Goal: Transaction & Acquisition: Purchase product/service

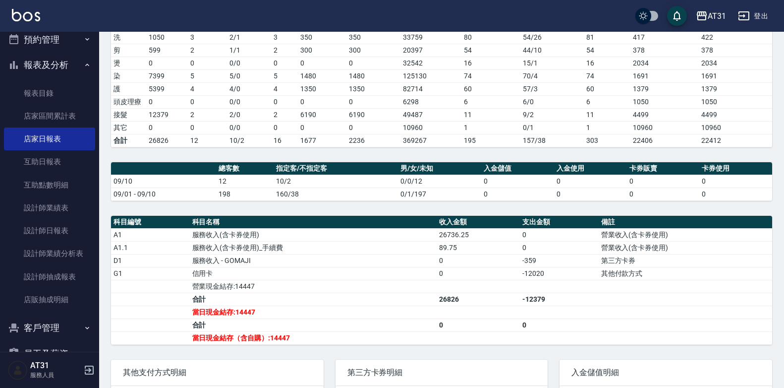
scroll to position [33, 0]
click at [80, 52] on button "預約管理" at bounding box center [49, 41] width 91 height 26
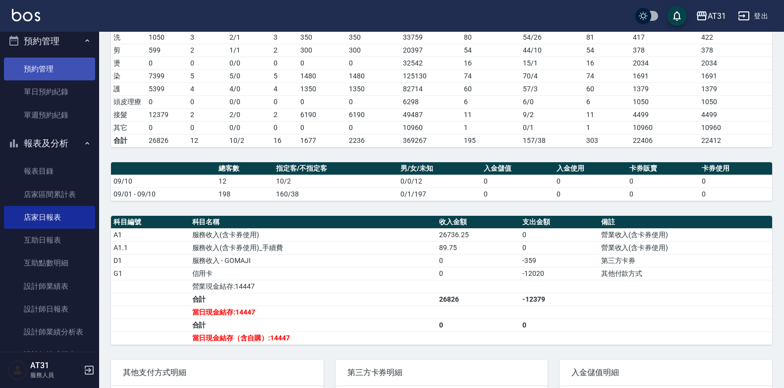
click at [68, 68] on link "預約管理" at bounding box center [49, 69] width 91 height 23
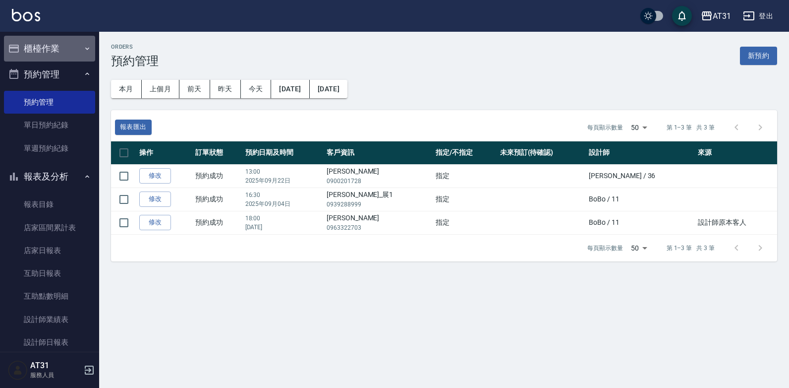
click at [70, 51] on button "櫃檯作業" at bounding box center [49, 49] width 91 height 26
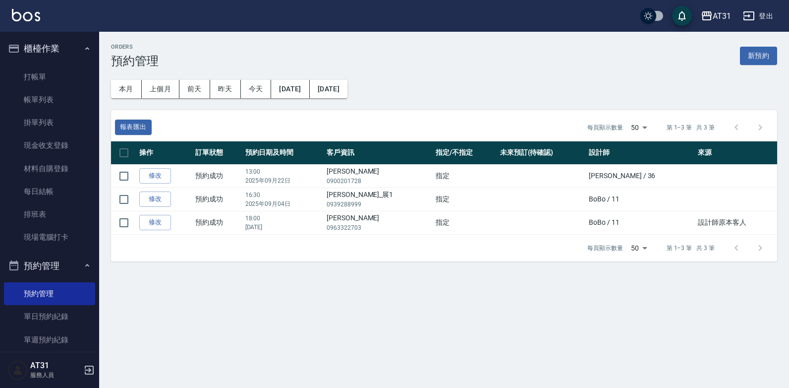
click at [63, 63] on ul "打帳單 帳單列表 掛單列表 現金收支登錄 材料自購登錄 每日結帳 排班表 現場電腦打卡" at bounding box center [49, 156] width 91 height 191
click at [62, 65] on link "打帳單" at bounding box center [49, 76] width 91 height 23
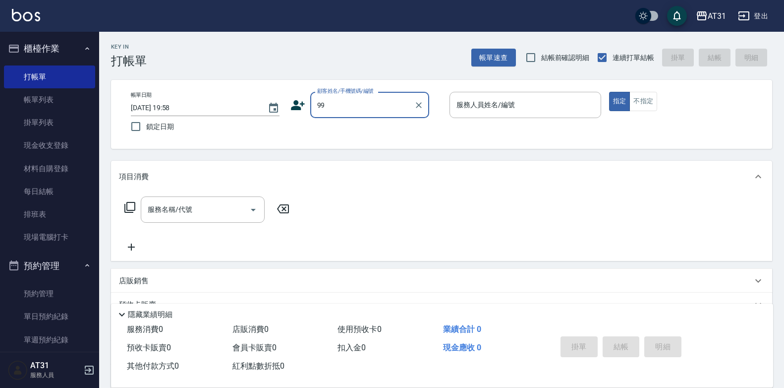
type input "新客人 姓名未設定/99/null"
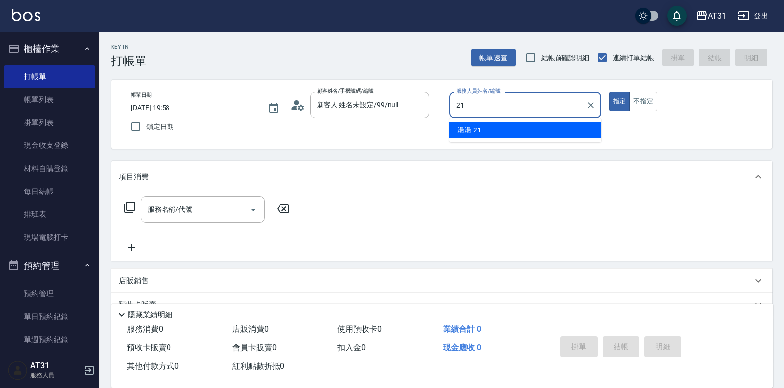
type input "湯湯-21"
type button "true"
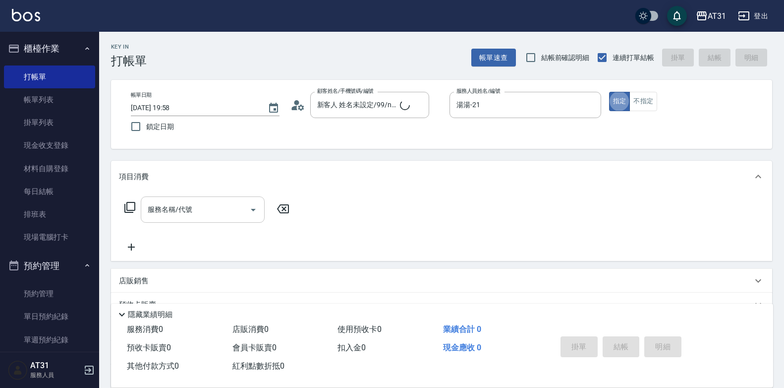
click at [178, 212] on div "服務名稱/代號 服務名稱/代號" at bounding box center [203, 209] width 124 height 26
type input "201"
type input "20"
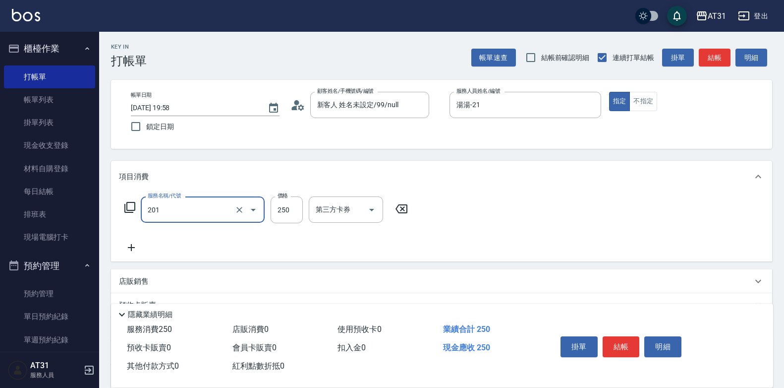
type input "洗髮(201)"
type input "4"
type input "0"
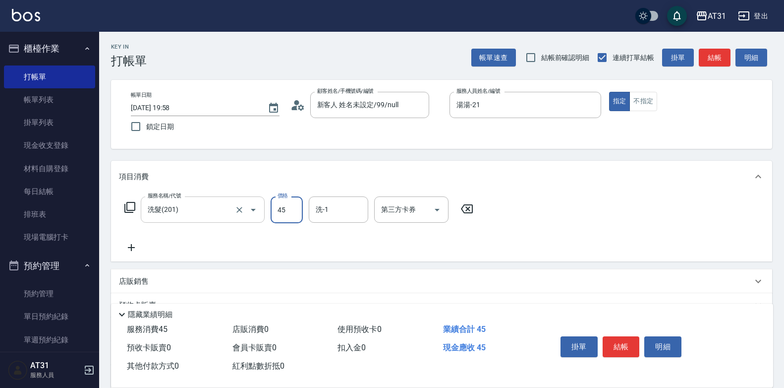
type input "450"
type input "40"
type input "450"
type input "[PERSON_NAME]-46"
click at [644, 104] on button "不指定" at bounding box center [644, 101] width 28 height 19
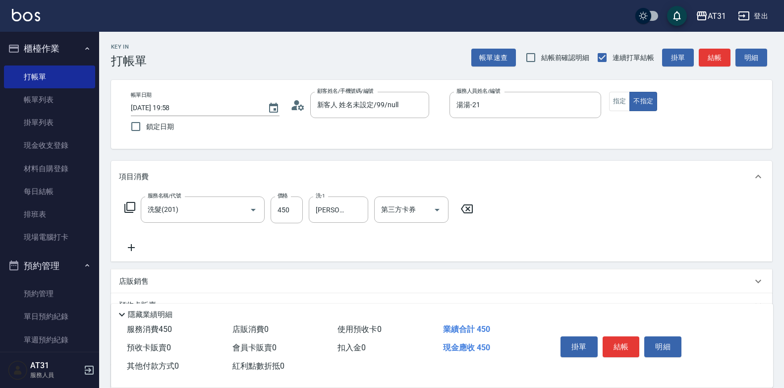
click at [621, 344] on button "結帳" at bounding box center [621, 346] width 37 height 21
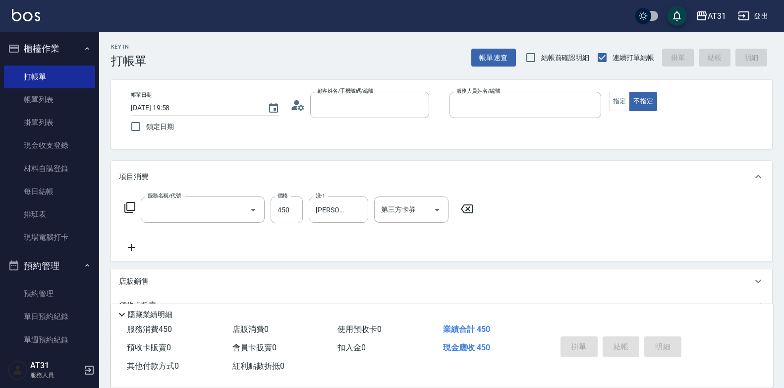
type input "0"
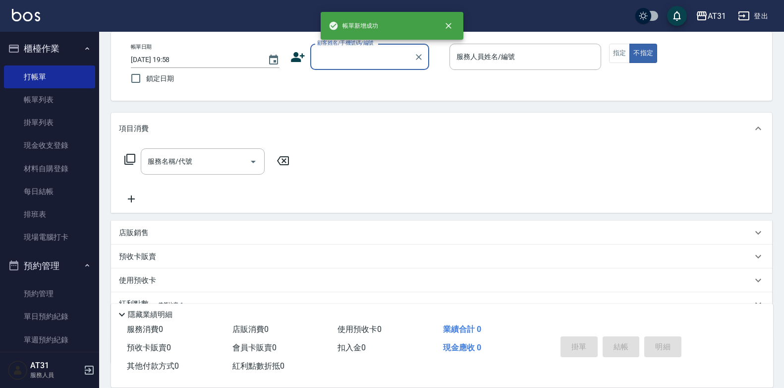
scroll to position [50, 0]
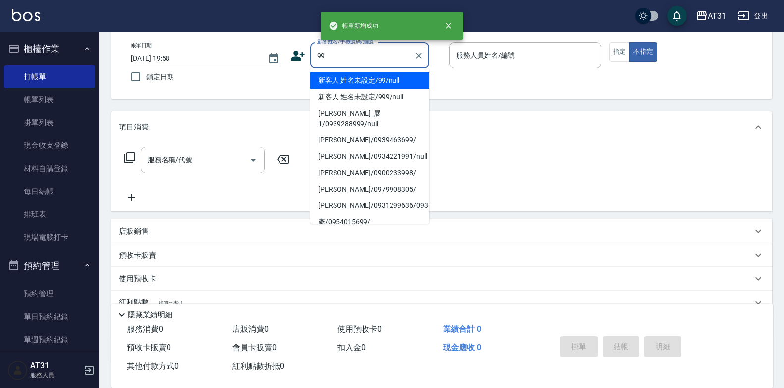
type input "新客人 姓名未設定/99/null"
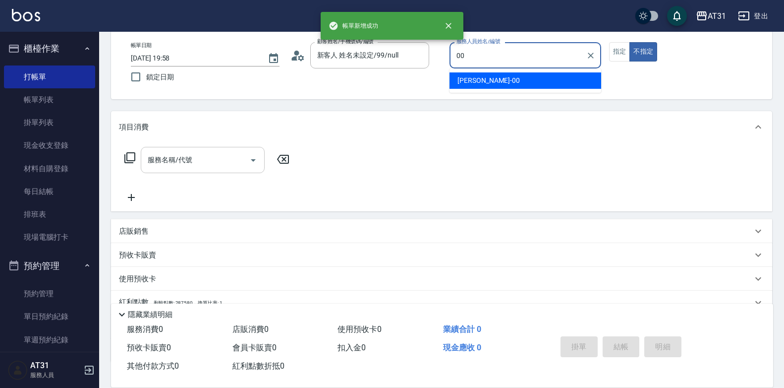
type input "[PERSON_NAME]-00"
type button "false"
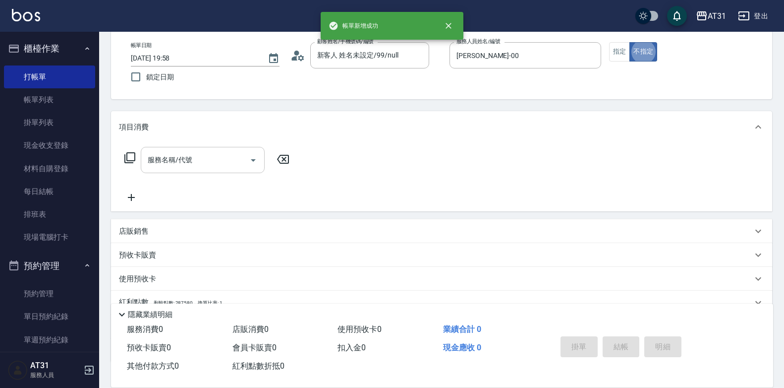
click at [213, 162] on input "服務名稱/代號" at bounding box center [195, 159] width 100 height 17
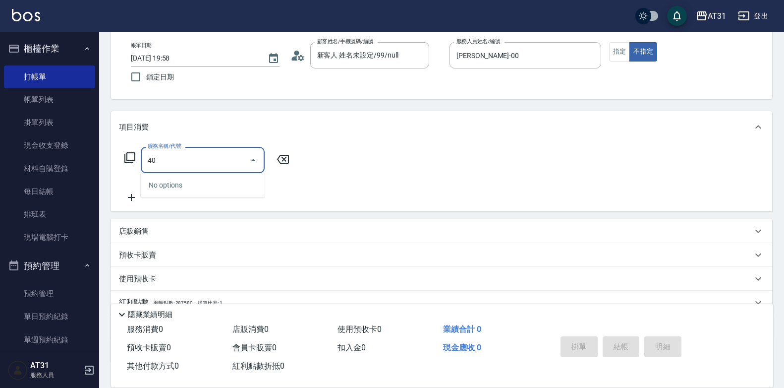
type input "401"
type input "20"
type input "剪髮(401)"
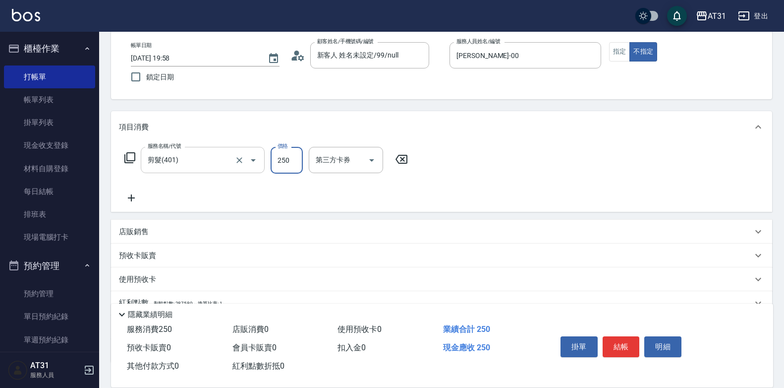
type input "3"
type input "0"
type input "30"
type input "300"
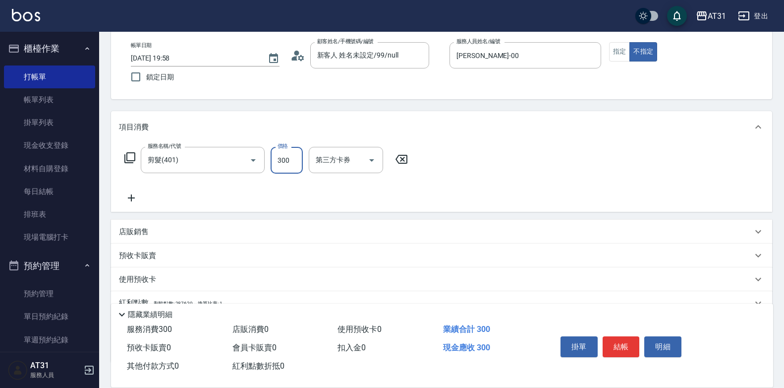
click at [623, 336] on button "結帳" at bounding box center [621, 346] width 37 height 21
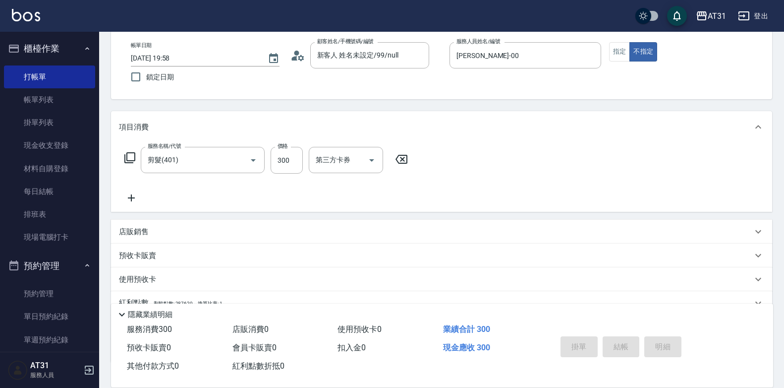
type input "0"
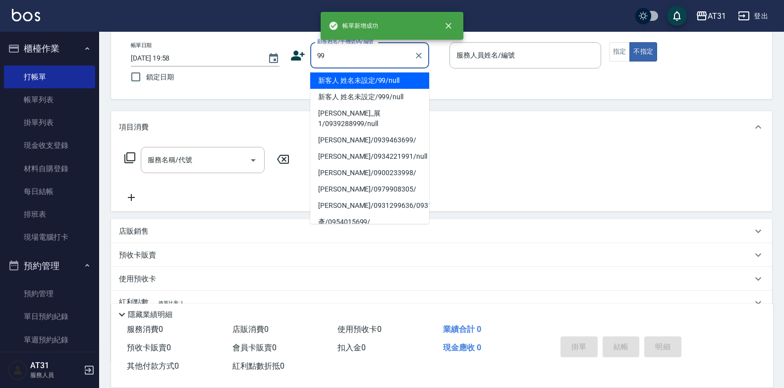
type input "新客人 姓名未設定/99/null"
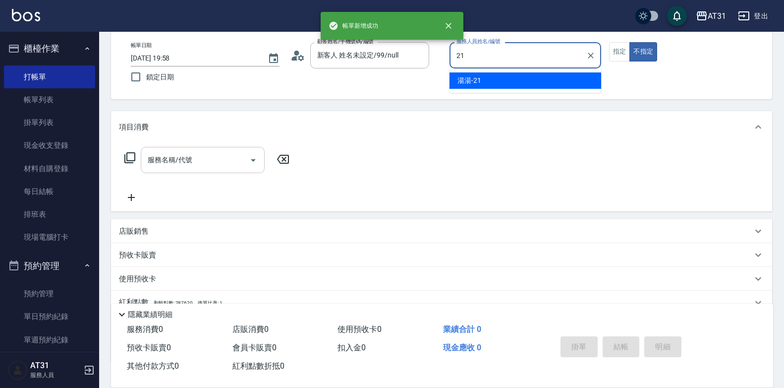
type input "湯湯-21"
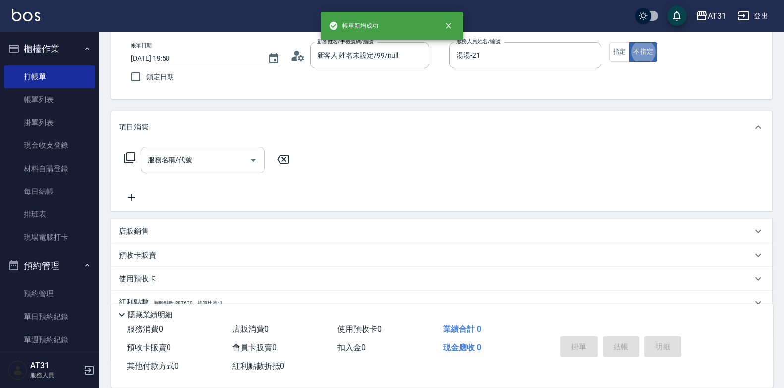
click at [217, 160] on input "服務名稱/代號" at bounding box center [195, 159] width 100 height 17
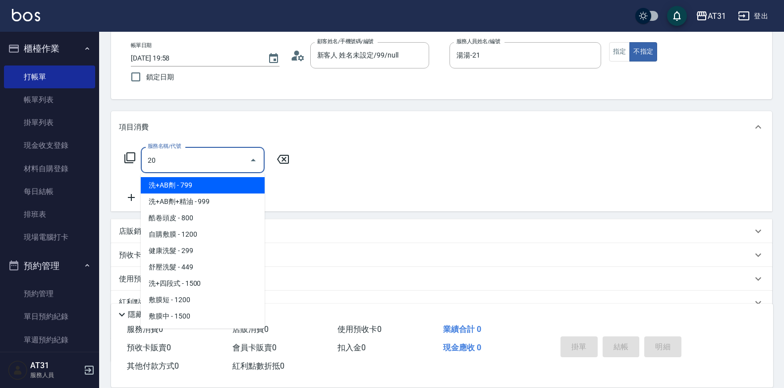
type input "201"
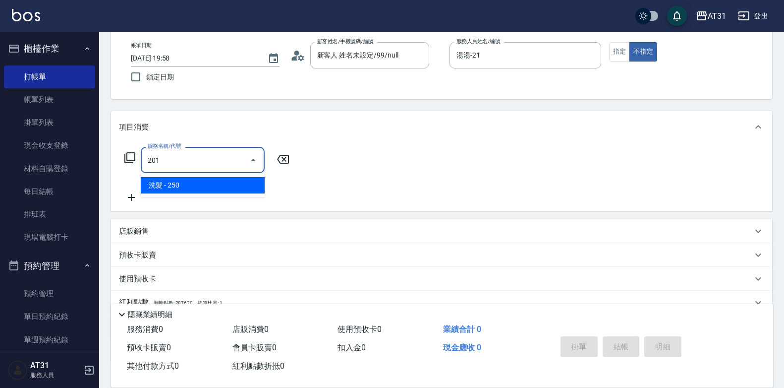
type input "20"
type input "洗髮(201)"
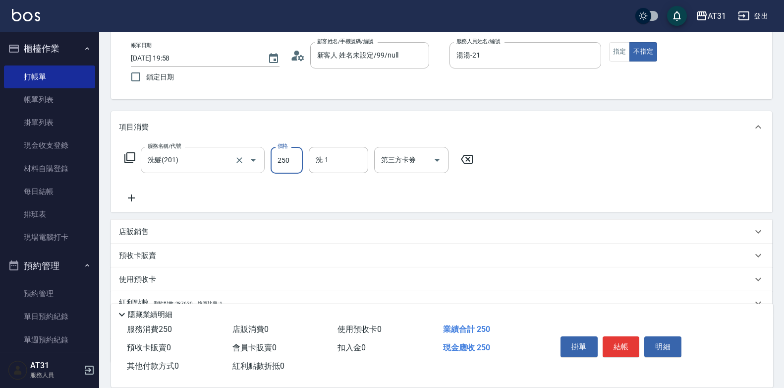
type input "3"
type input "0"
type input "30"
type input "300"
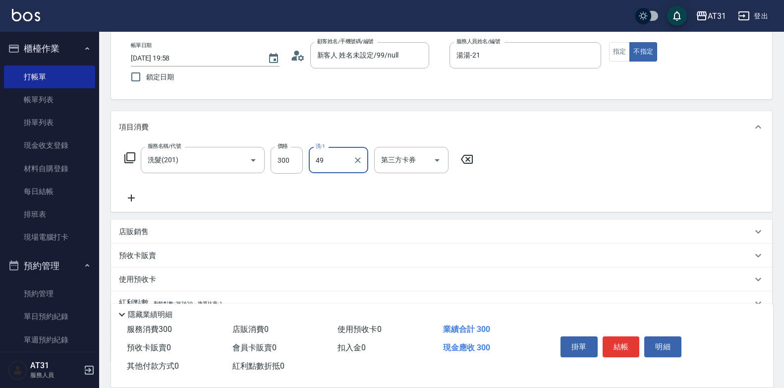
type input "[PERSON_NAME]-49"
click at [625, 50] on button "指定" at bounding box center [619, 51] width 21 height 19
click at [622, 336] on button "結帳" at bounding box center [621, 346] width 37 height 21
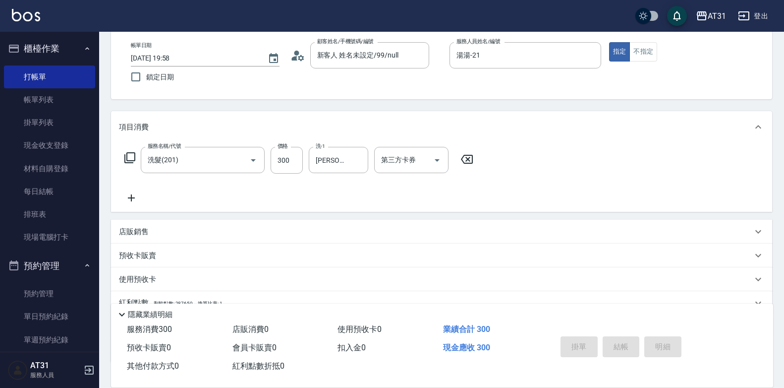
type input "0"
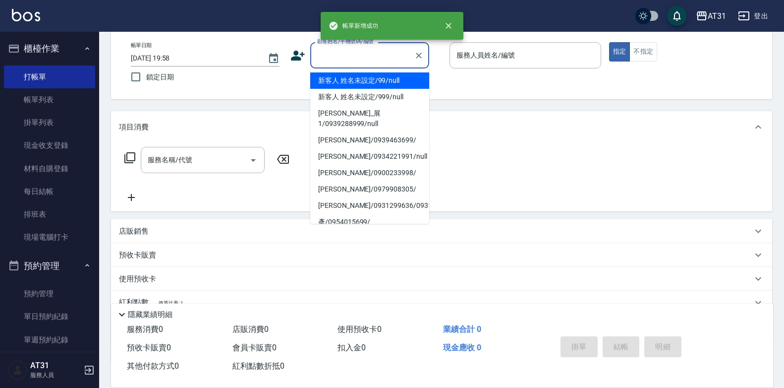
click at [358, 60] on input "顧客姓名/手機號碼/編號" at bounding box center [362, 55] width 95 height 17
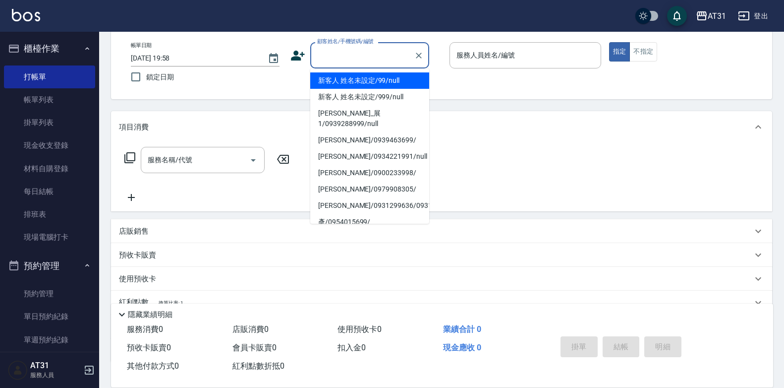
click at [364, 86] on li "新客人 姓名未設定/99/null" at bounding box center [369, 80] width 119 height 16
type input "新客人 姓名未設定/99/null"
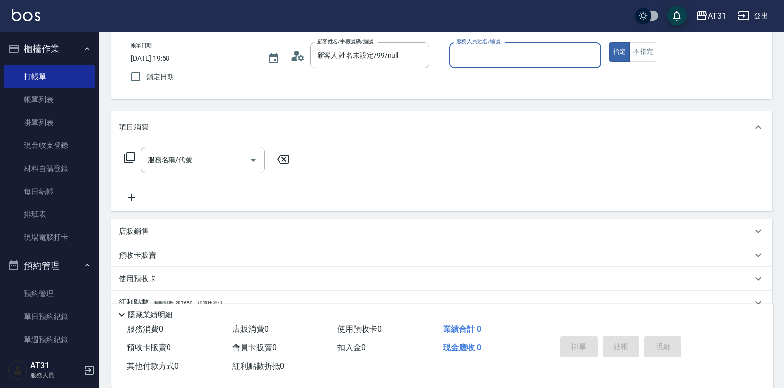
type input "9"
click at [609, 42] on button "指定" at bounding box center [619, 51] width 21 height 19
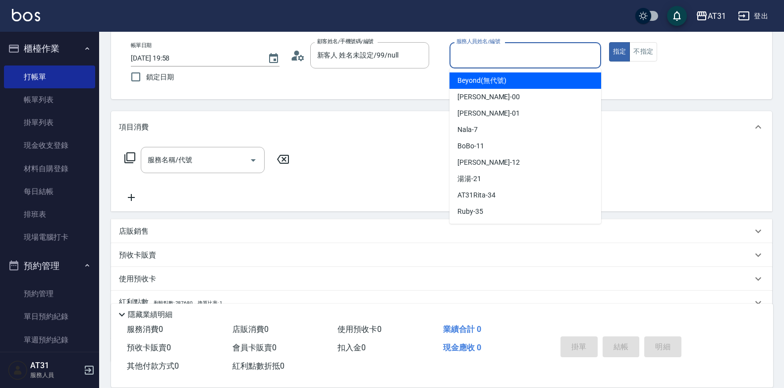
click at [552, 60] on input "服務人員姓名/編號" at bounding box center [525, 55] width 143 height 17
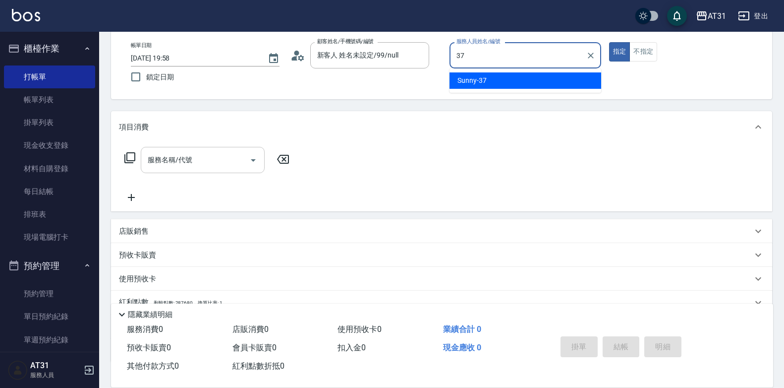
type input "Sunny-37"
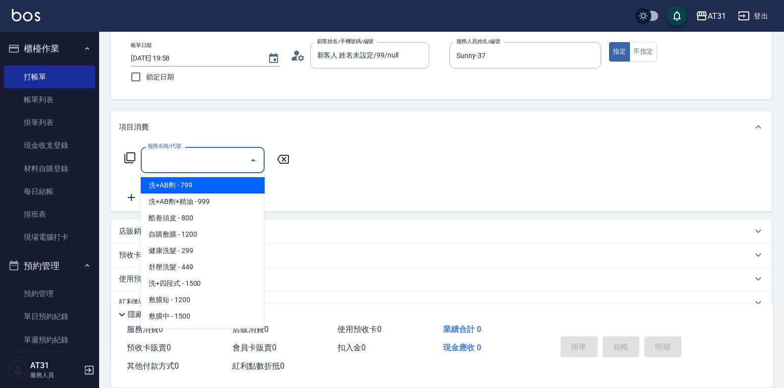
click at [217, 165] on input "服務名稱/代號" at bounding box center [195, 159] width 100 height 17
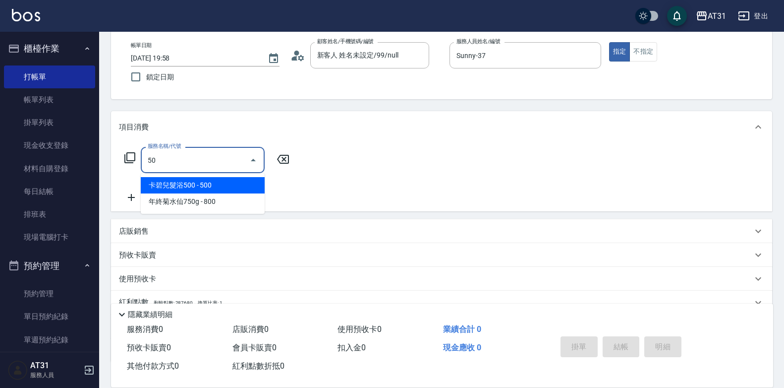
type input "501"
type input "160"
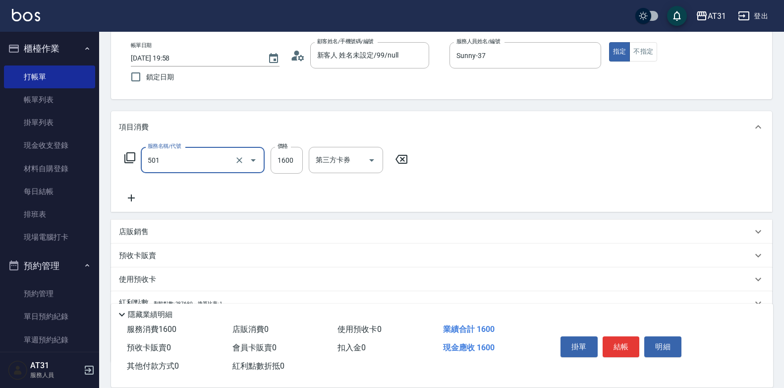
type input "染髮(501)"
type input "1"
type input "0"
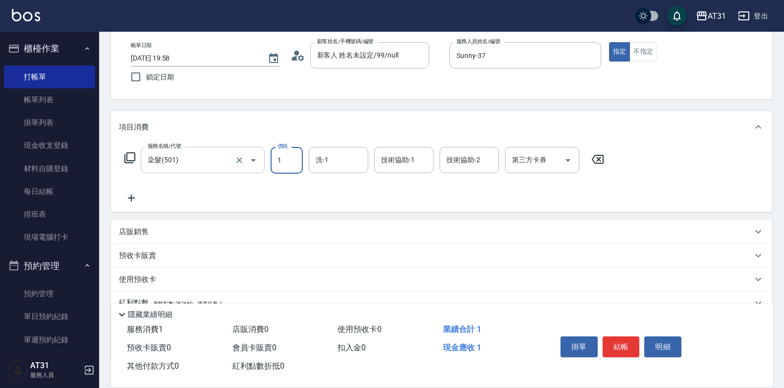
type input "15"
type input "10"
type input "1580"
type input "150"
type input "1580"
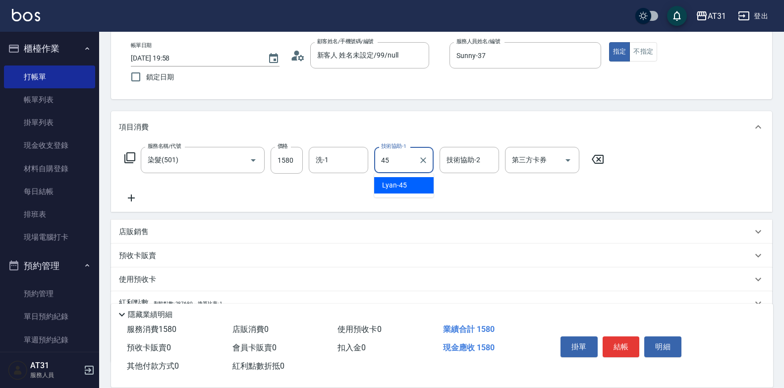
type input "Lyan-45"
click at [133, 204] on icon at bounding box center [131, 198] width 25 height 12
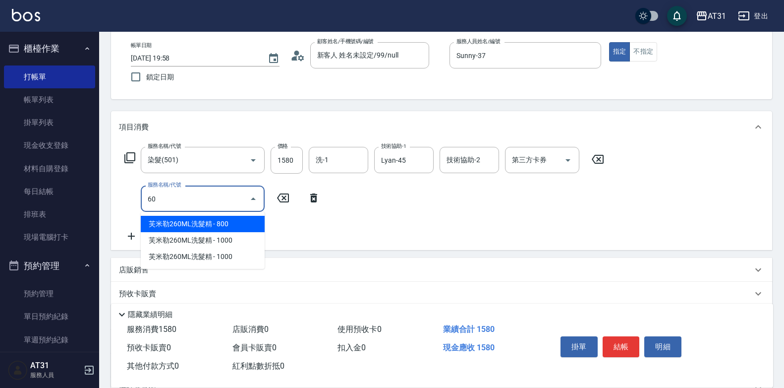
type input "609"
type input "270"
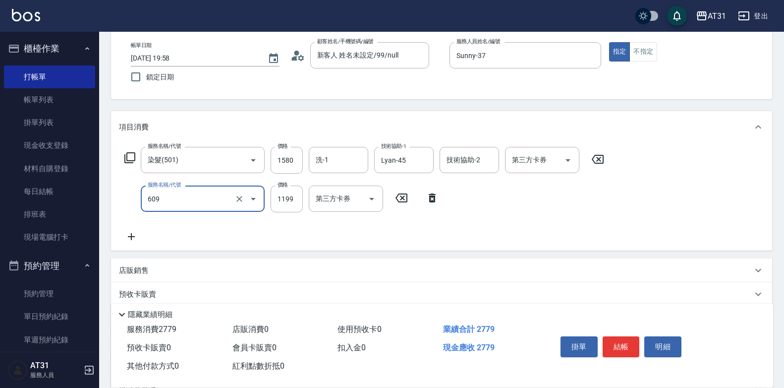
type input "自購三段(609)"
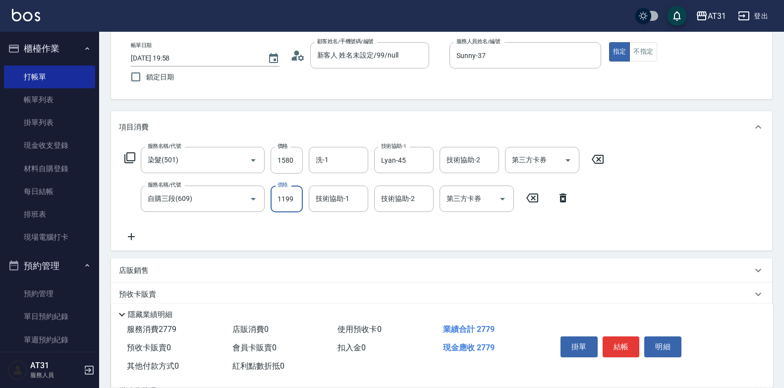
type input "150"
type input "2"
type input "160"
type input "270"
type input "420"
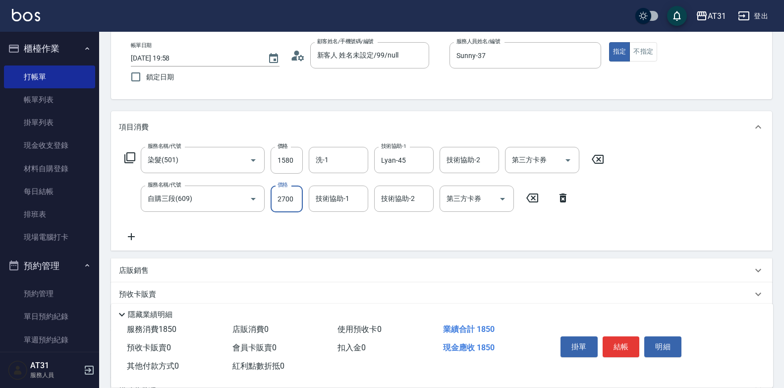
type input "2700"
type input "Lyan-45"
click at [132, 239] on icon at bounding box center [131, 237] width 25 height 12
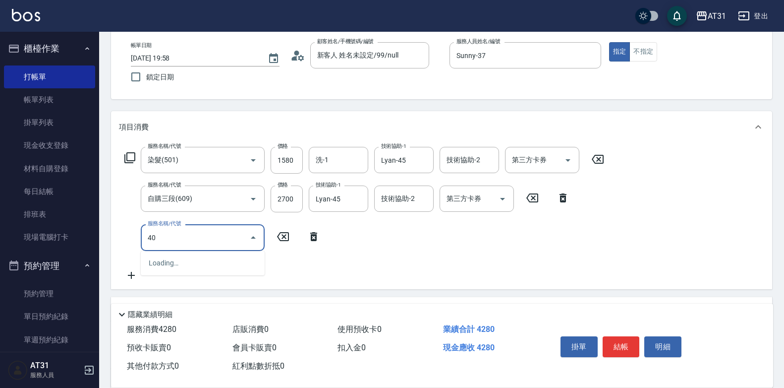
type input "401"
type input "450"
type input "剪髮(401)"
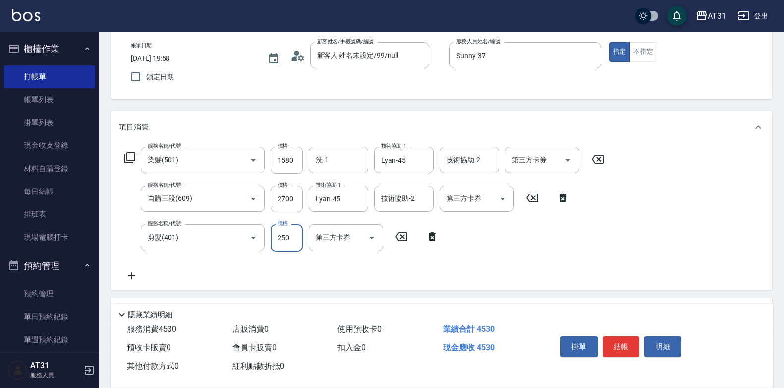
type input "3"
type input "420"
type input "30"
type input "450"
type input "300"
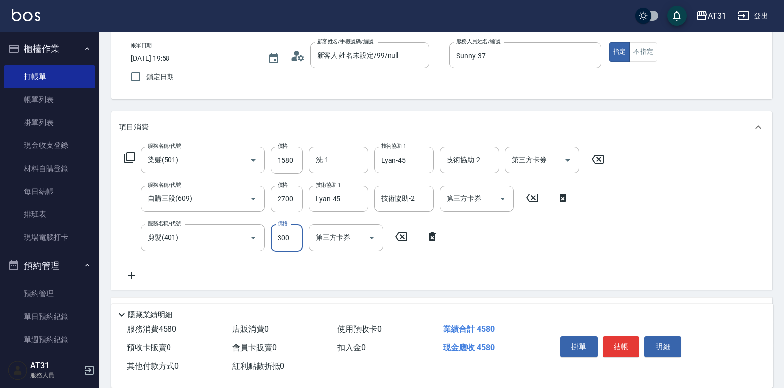
click at [619, 345] on button "結帳" at bounding box center [621, 346] width 37 height 21
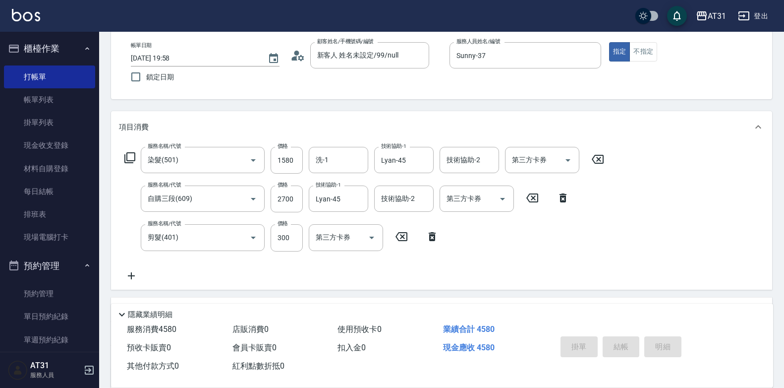
type input "[DATE] 19:59"
type input "0"
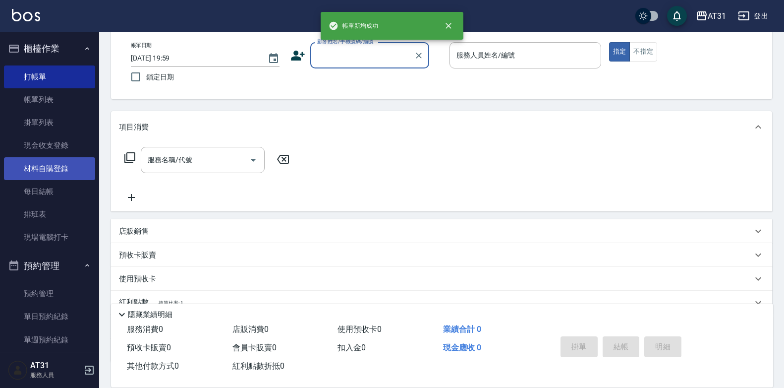
click at [31, 164] on link "材料自購登錄" at bounding box center [49, 168] width 91 height 23
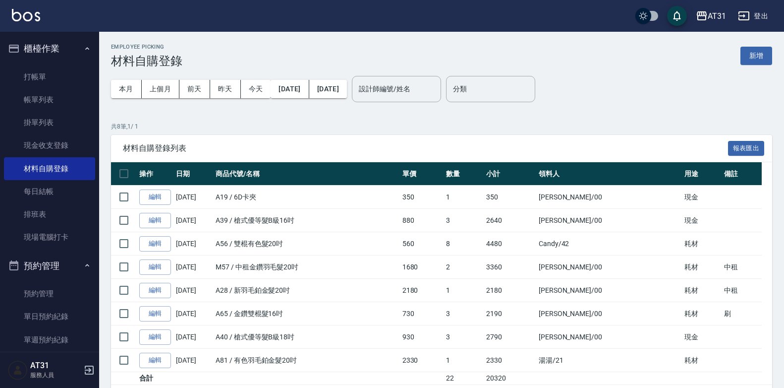
click at [779, 51] on div "Employee Picking 材料自購登錄 新增 本月 上個月 [DATE] [DATE] [DATE] [DATE] [DATE] 設計師編號/姓名 設…" at bounding box center [441, 228] width 685 height 392
click at [758, 59] on button "新增" at bounding box center [757, 56] width 32 height 18
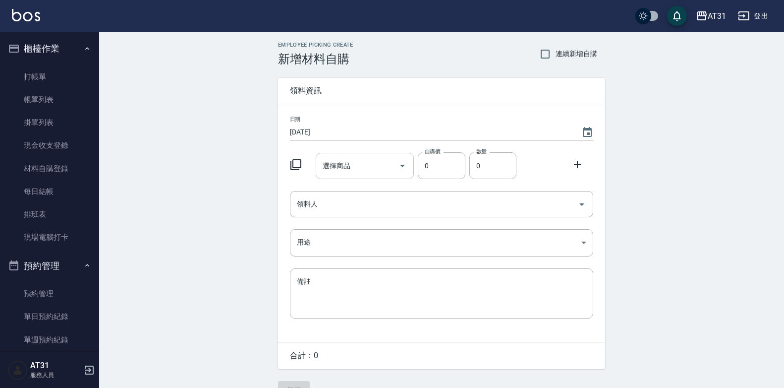
click at [375, 163] on input "選擇商品" at bounding box center [357, 165] width 75 height 17
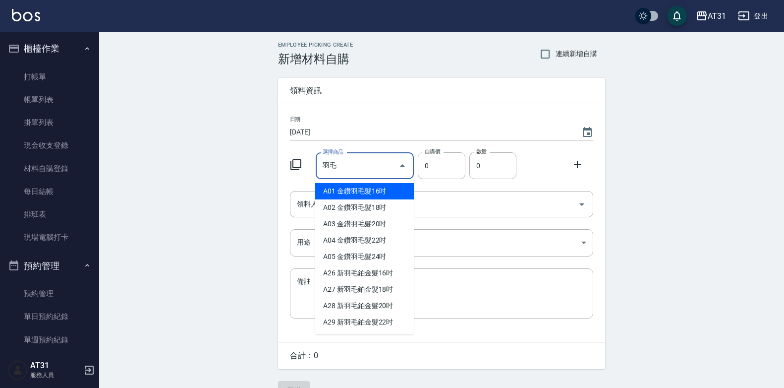
type input "與"
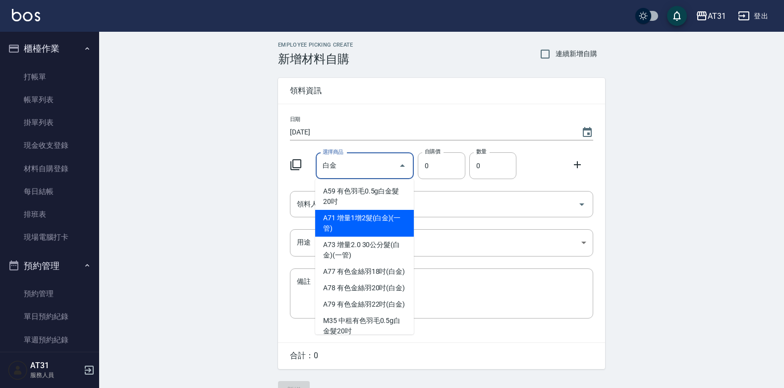
type input "白"
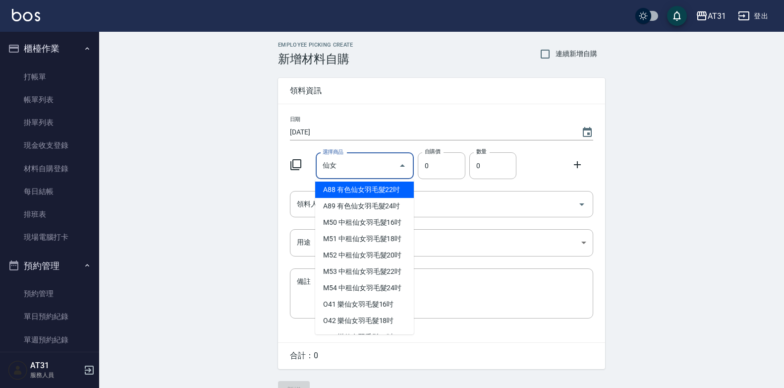
scroll to position [4, 0]
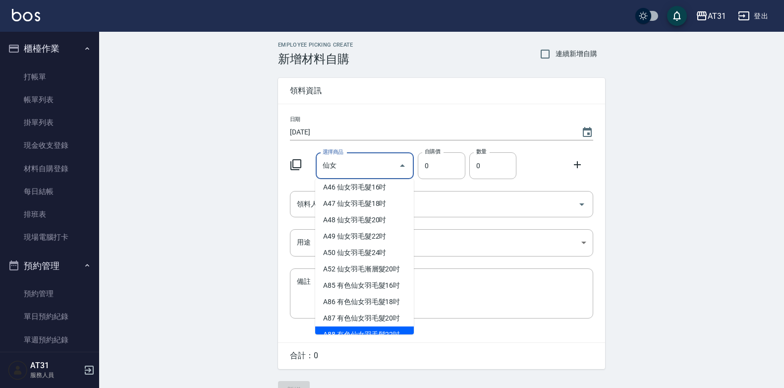
click at [391, 192] on li "A46 仙女羽毛髮16吋" at bounding box center [364, 187] width 99 height 16
type input "仙女羽毛髮16吋"
type input "2180"
type input "1"
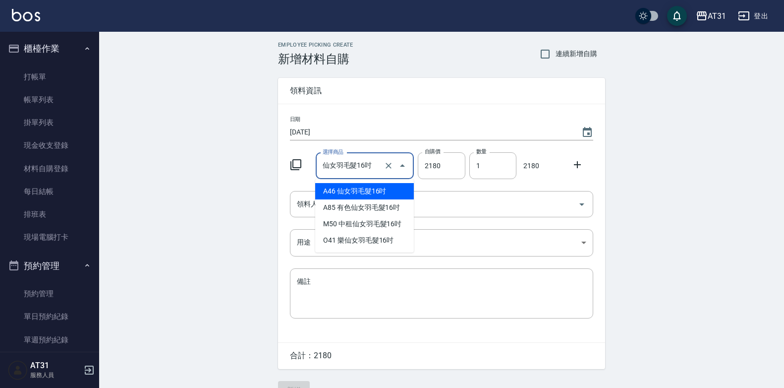
click at [381, 169] on input "仙女羽毛髮16吋" at bounding box center [351, 165] width 62 height 17
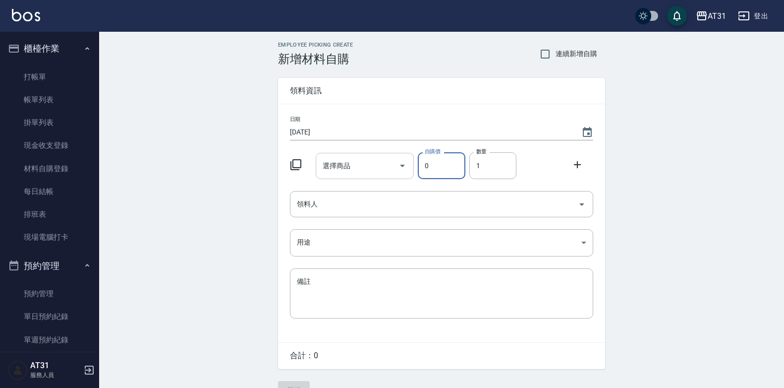
type input "0"
click at [381, 171] on input "選擇商品" at bounding box center [357, 165] width 75 height 17
type input "u"
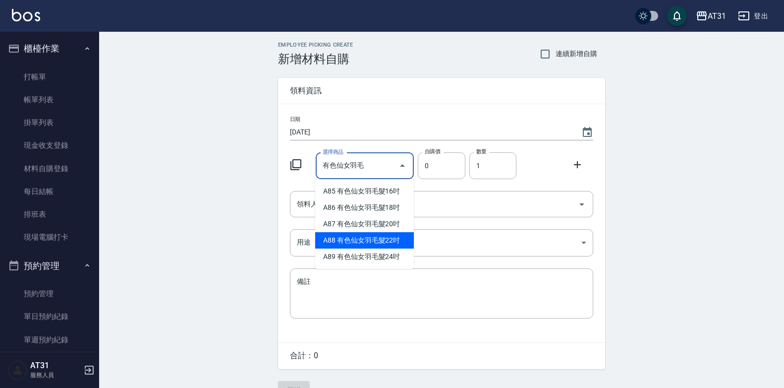
click at [380, 240] on li "A88 有色仙女羽毛髮22吋" at bounding box center [364, 240] width 99 height 16
type input "有色仙女羽毛髮22吋"
type input "2980"
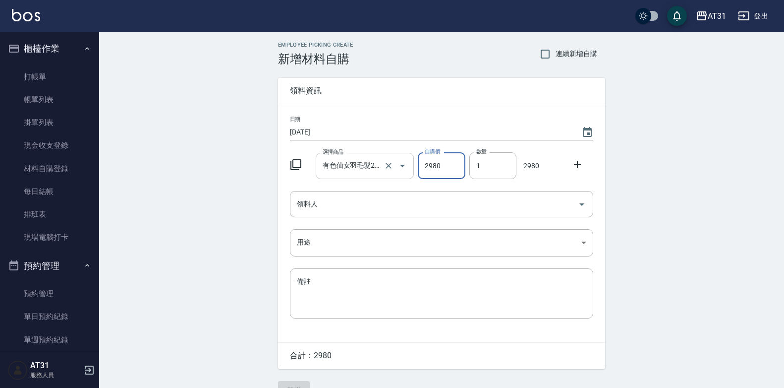
click at [370, 153] on div "有色仙女羽毛髮22吋 選擇商品" at bounding box center [365, 166] width 99 height 26
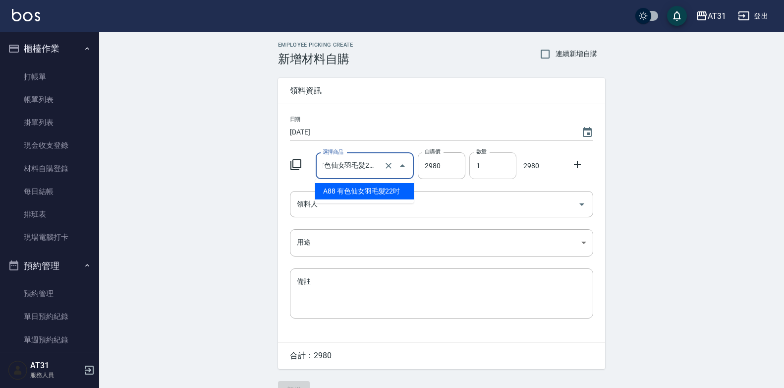
scroll to position [0, 0]
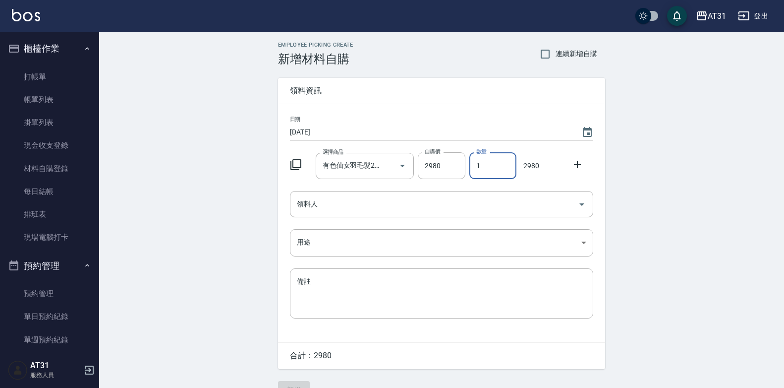
click at [478, 169] on input "1" at bounding box center [493, 165] width 47 height 27
drag, startPoint x: 486, startPoint y: 165, endPoint x: 459, endPoint y: 178, distance: 30.0
click at [459, 178] on div "選擇商品 有色仙女羽毛髮22吋 選擇商品 自購價 2980 自購價 數量 1 數量 2980" at bounding box center [439, 163] width 307 height 31
type input "3"
click at [427, 198] on input "領料人" at bounding box center [435, 203] width 280 height 17
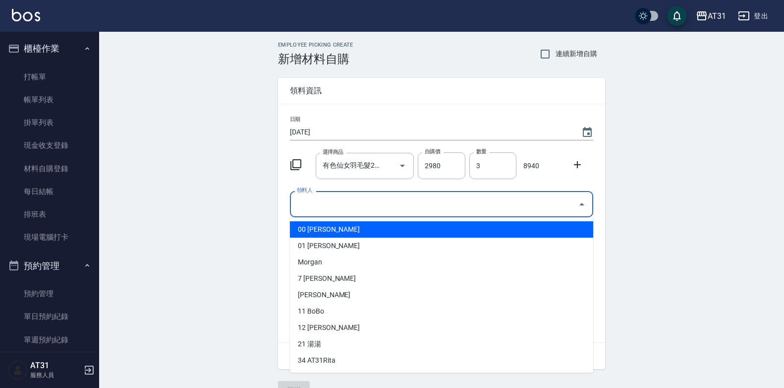
click at [409, 225] on ul "00 [PERSON_NAME] 01 [PERSON_NAME] 7 [PERSON_NAME][PERSON_NAME] 11 BoBo 12 [PERS…" at bounding box center [441, 294] width 303 height 155
click at [409, 226] on li "00 [PERSON_NAME]" at bounding box center [441, 229] width 303 height 16
type input "[PERSON_NAME]"
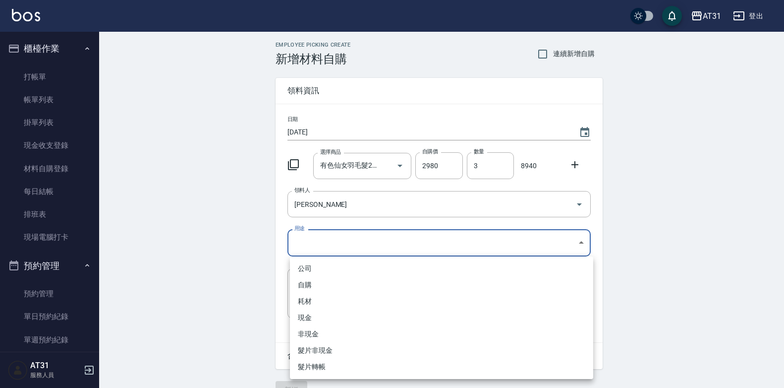
click at [398, 236] on body "AT31 登出 櫃檯作業 打帳單 帳單列表 掛單列表 現金收支登錄 材料自購登錄 每日結帳 排班表 現場電腦打卡 預約管理 預約管理 單日預約紀錄 單週預約紀…" at bounding box center [392, 204] width 784 height 409
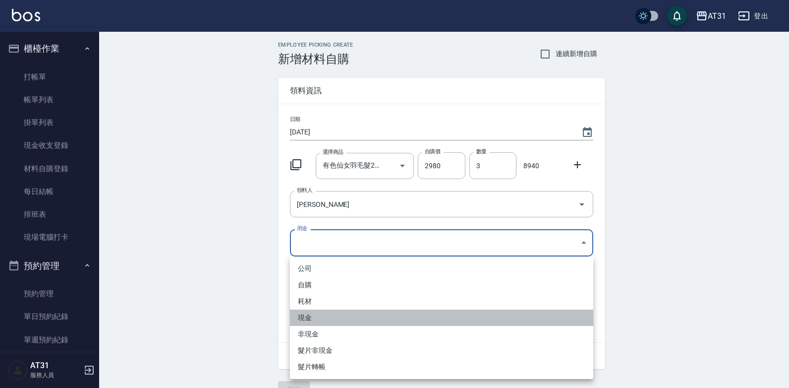
click at [353, 320] on li "現金" at bounding box center [441, 317] width 303 height 16
type input "現金"
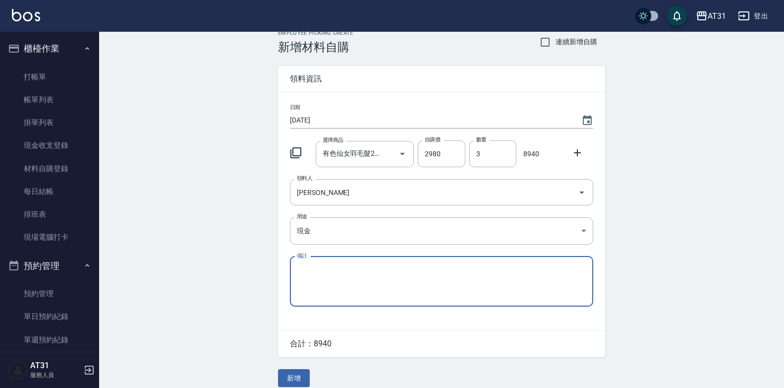
scroll to position [22, 0]
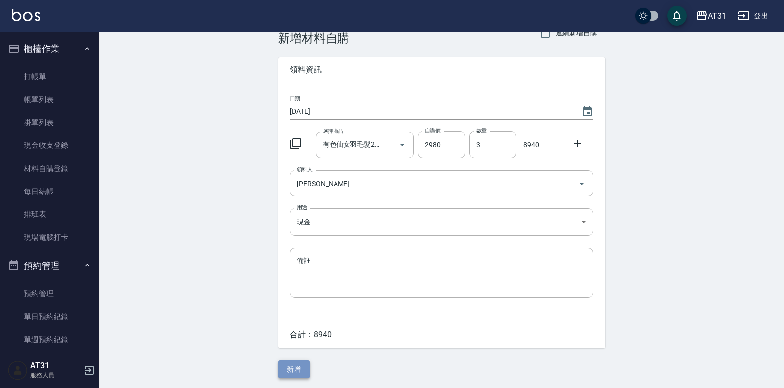
click at [293, 362] on button "新增" at bounding box center [294, 369] width 32 height 18
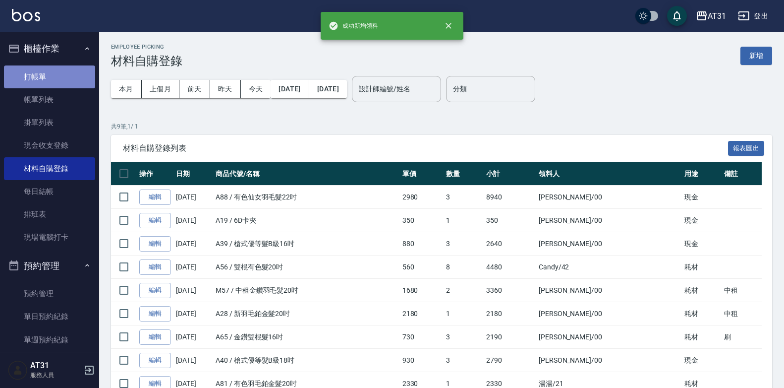
click at [69, 82] on link "打帳單" at bounding box center [49, 76] width 91 height 23
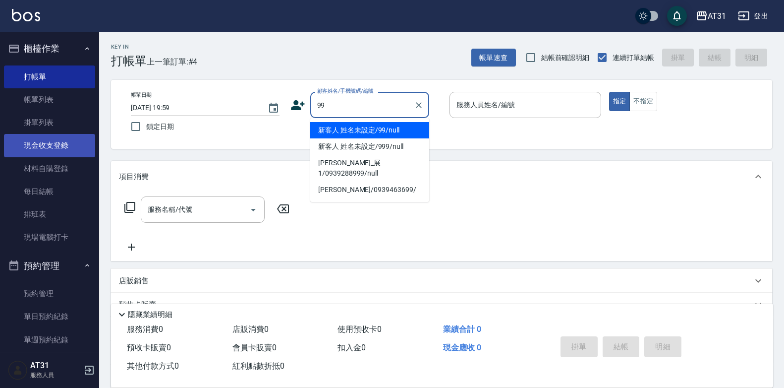
type input "新客人 姓名未設定/99/null"
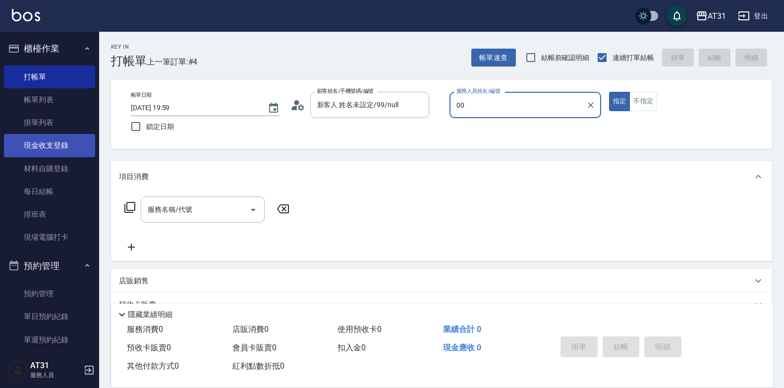
type input "[PERSON_NAME]-00"
type button "true"
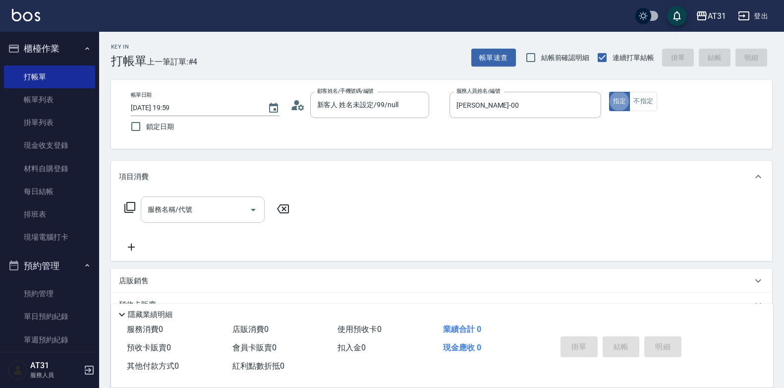
click at [169, 214] on input "服務名稱/代號" at bounding box center [195, 209] width 100 height 17
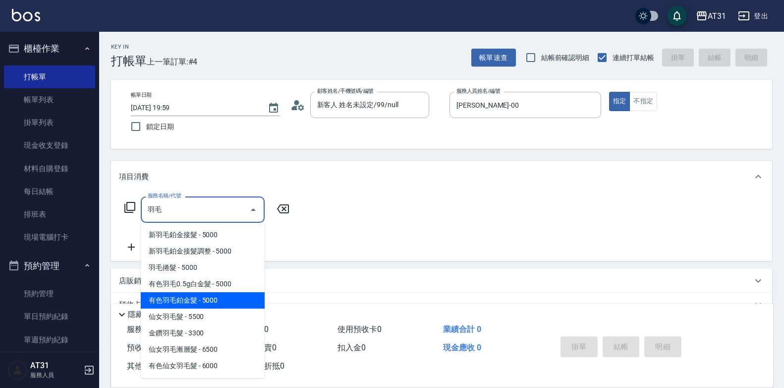
type input "有色羽毛鉑金髮(719)"
type input "500"
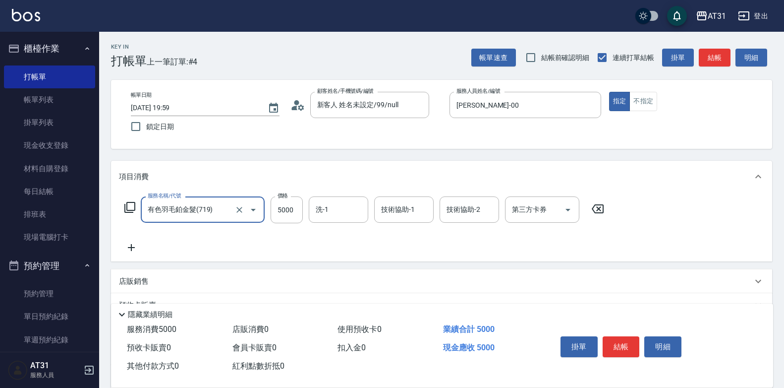
type input "有色羽毛鉑金髮(719)"
type input "0"
type input "16"
type input "10"
type input "160"
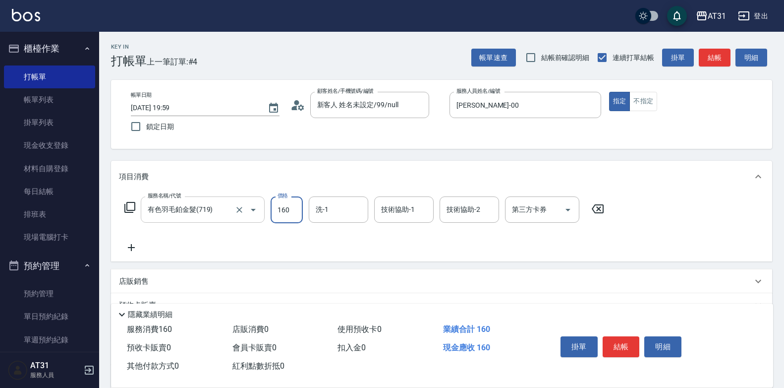
type input "160"
type input "16060"
type input "1600"
type input "16060"
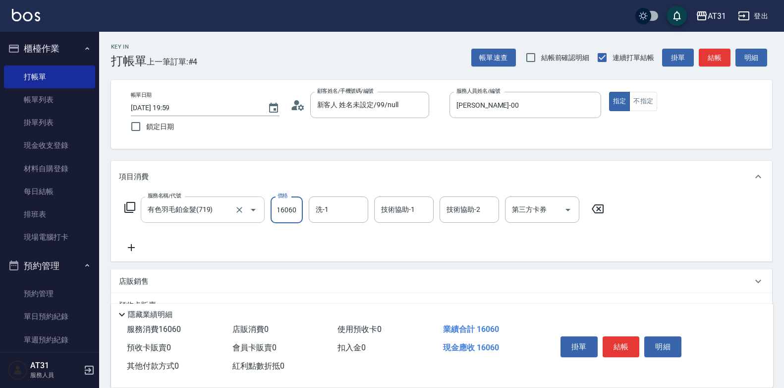
scroll to position [0, 0]
type input "Lyan-45"
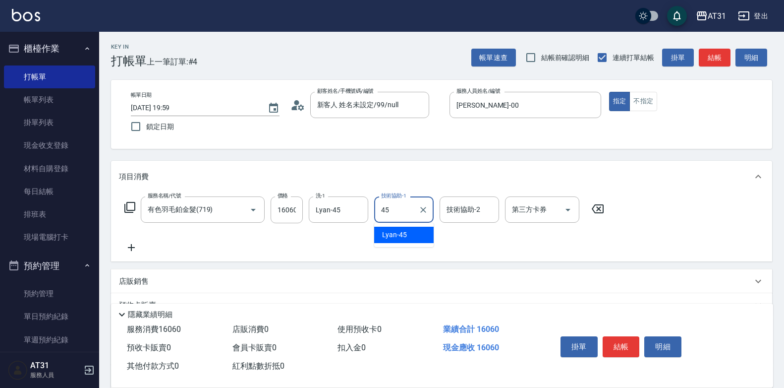
type input "Lyan-45"
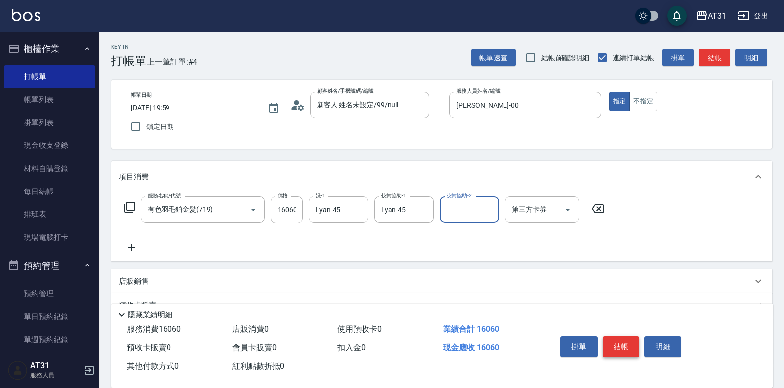
click at [627, 337] on button "結帳" at bounding box center [621, 346] width 37 height 21
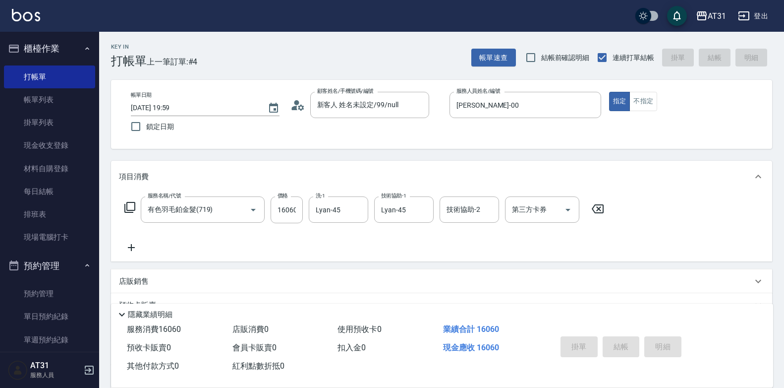
type input "[DATE] 20:00"
type input "0"
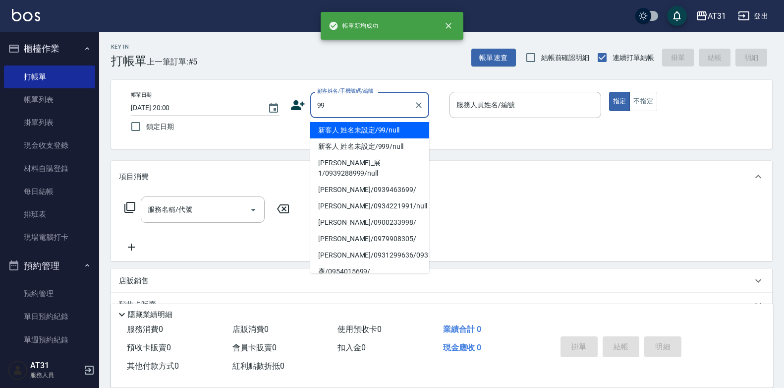
type input "新客人 姓名未設定/99/null"
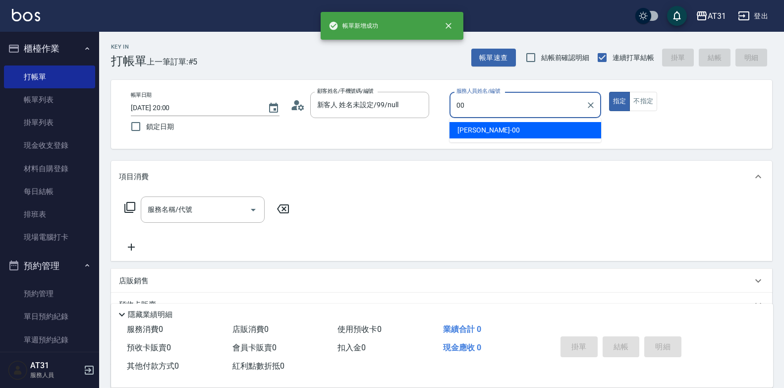
type input "[PERSON_NAME]-00"
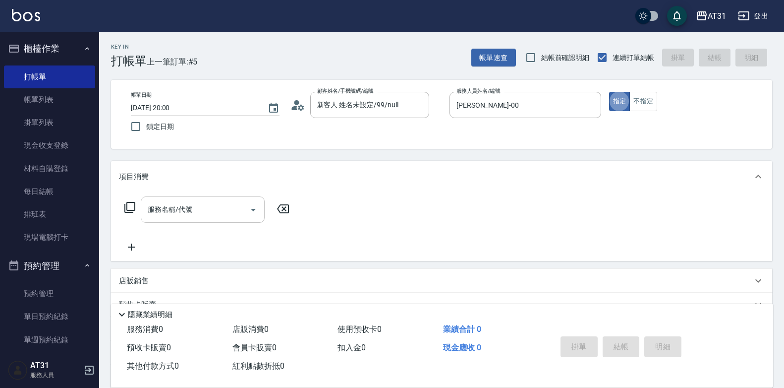
click at [182, 219] on div "服務名稱/代號" at bounding box center [203, 209] width 124 height 26
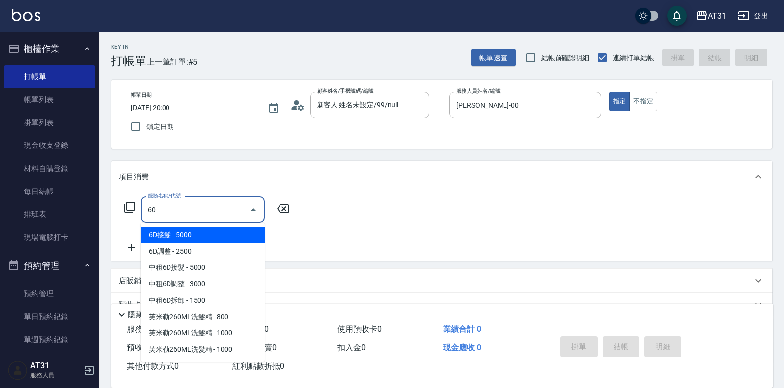
type input "609"
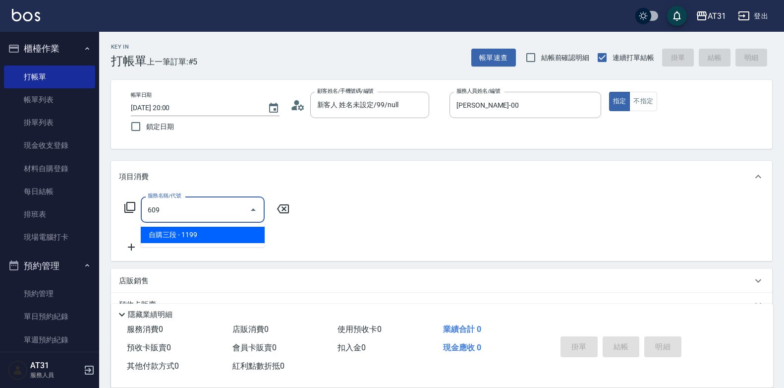
type input "110"
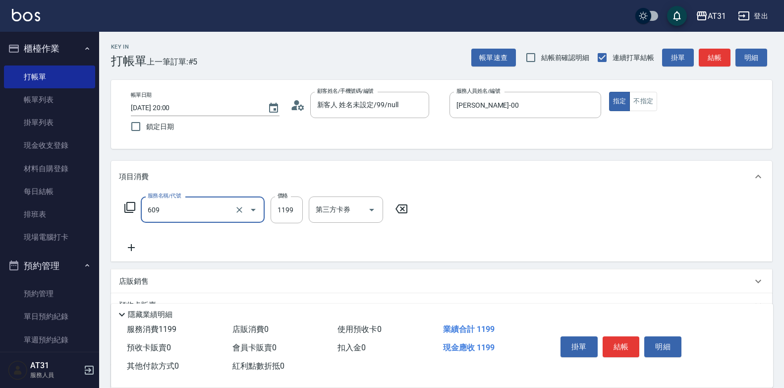
type input "自購三段(609)"
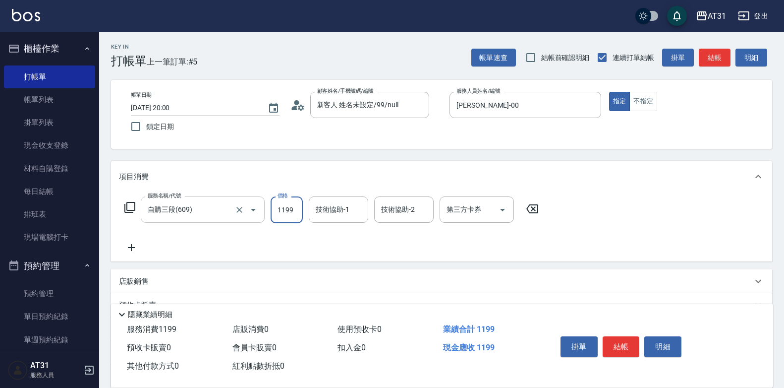
type input "0"
type input "350"
type input "3500"
click at [630, 349] on button "結帳" at bounding box center [621, 346] width 37 height 21
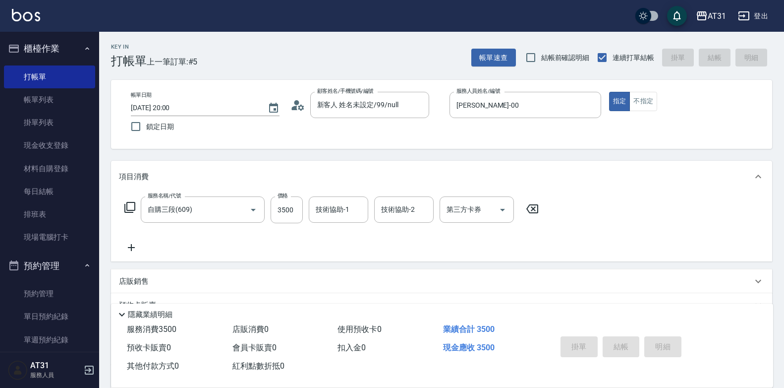
type input "0"
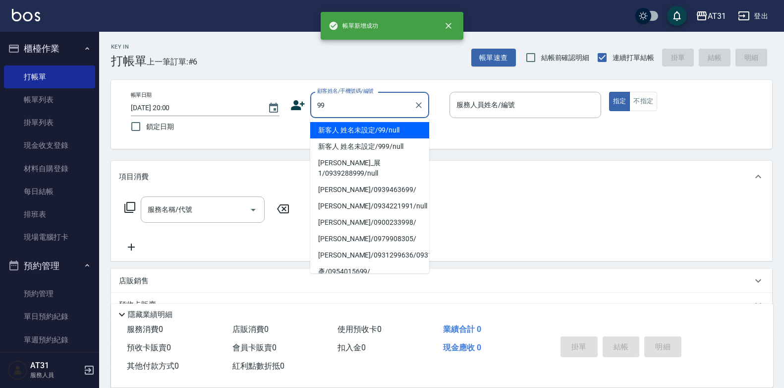
type input "新客人 姓名未設定/99/null"
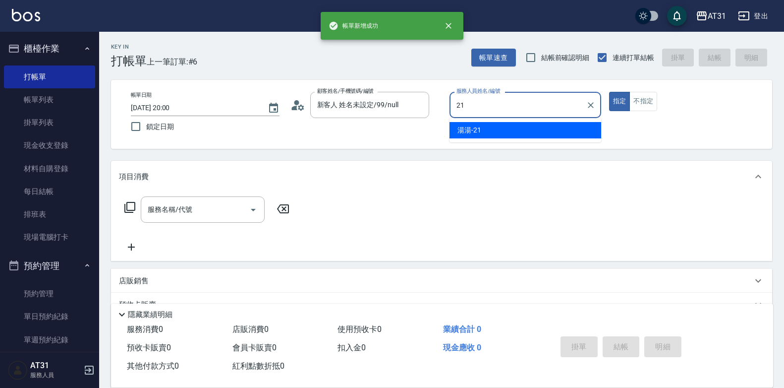
type input "湯湯-21"
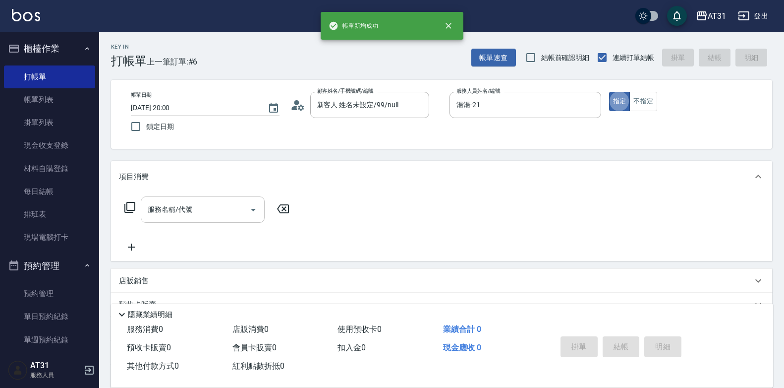
click at [165, 211] on input "服務名稱/代號" at bounding box center [195, 209] width 100 height 17
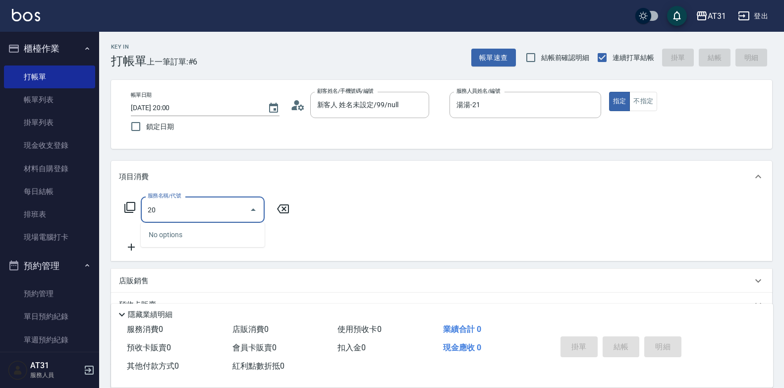
type input "201"
type input "20"
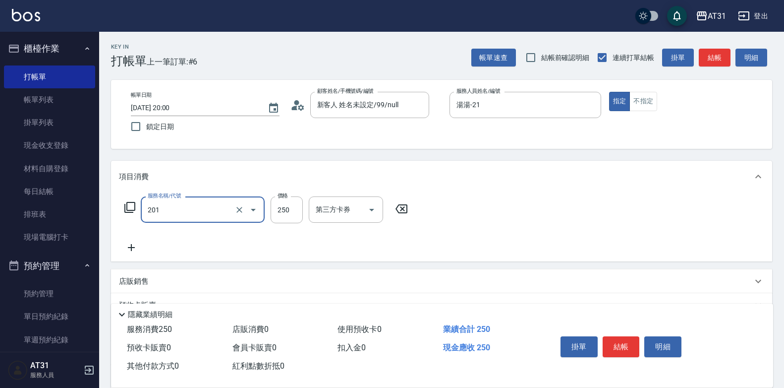
type input "洗髮(201)"
type input "6"
type input "0"
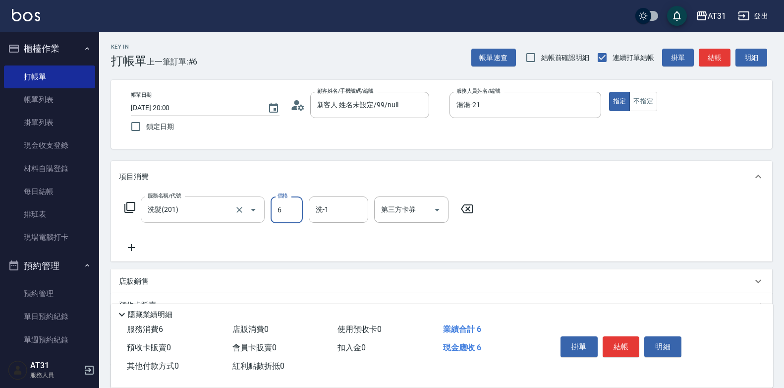
type input "60"
type input "600"
type input "[PERSON_NAME]-46"
click at [652, 107] on button "不指定" at bounding box center [644, 101] width 28 height 19
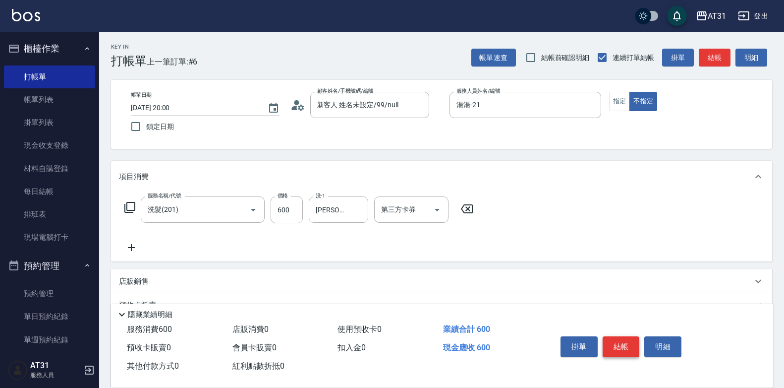
click at [627, 337] on button "結帳" at bounding box center [621, 346] width 37 height 21
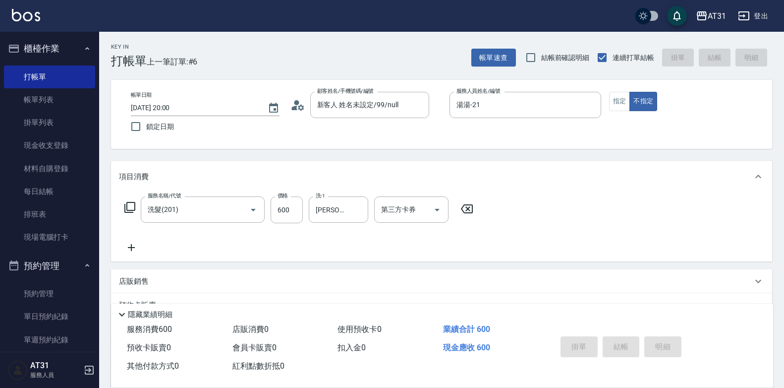
type input "0"
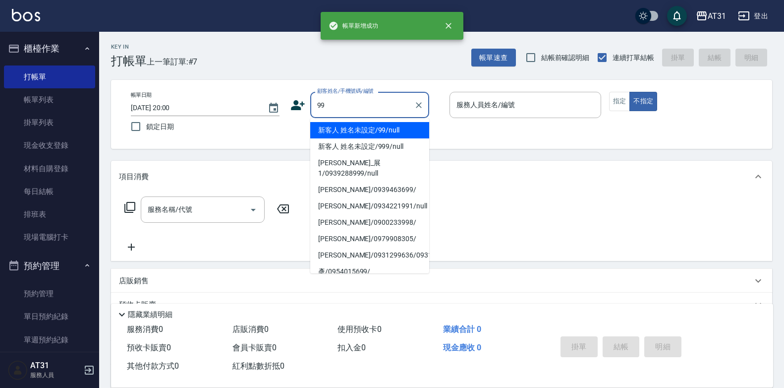
type input "新客人 姓名未設定/99/null"
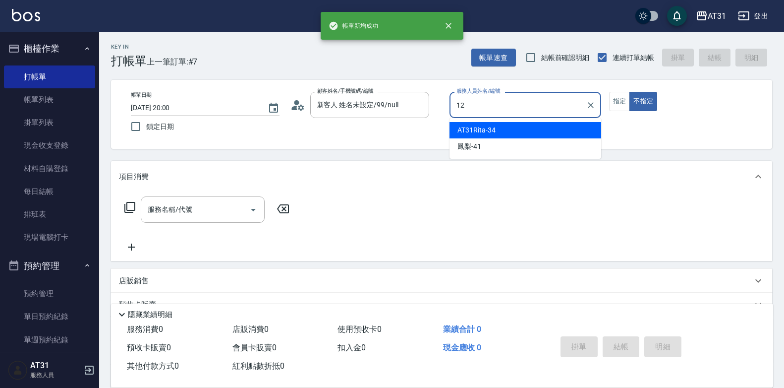
type input "12"
type button "false"
type input "[PERSON_NAME]-12"
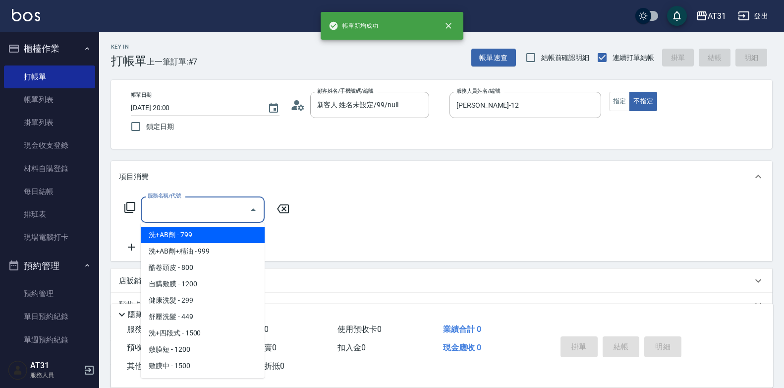
click at [221, 213] on input "服務名稱/代號" at bounding box center [195, 209] width 100 height 17
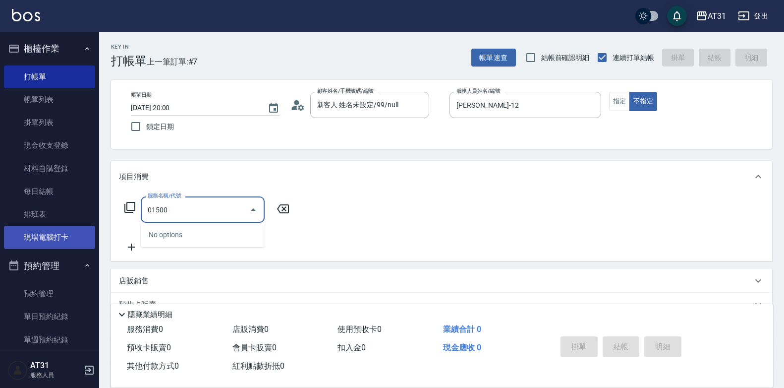
drag, startPoint x: 223, startPoint y: 213, endPoint x: 82, endPoint y: 227, distance: 141.5
click at [82, 227] on div "AT31 登出 櫃檯作業 打帳單 帳單列表 掛單列表 現金收支登錄 材料自購登錄 每日結帳 排班表 現場電腦打卡 預約管理 預約管理 單日預約紀錄 單週預約紀…" at bounding box center [392, 253] width 784 height 507
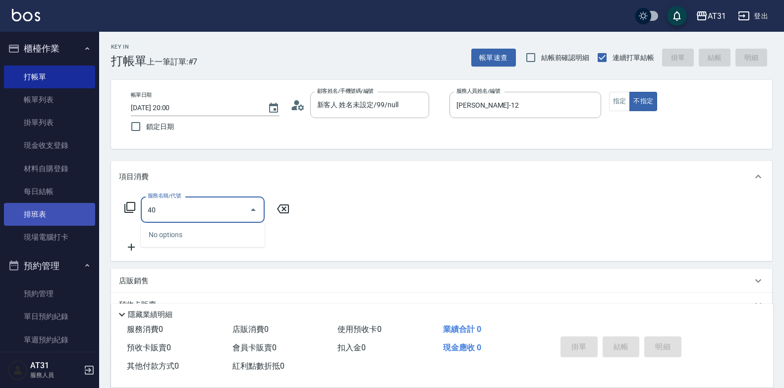
type input "401"
type input "20"
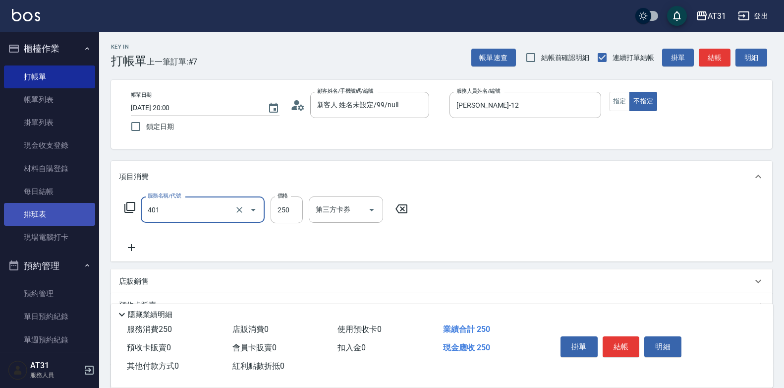
type input "剪髮(401)"
type input "0"
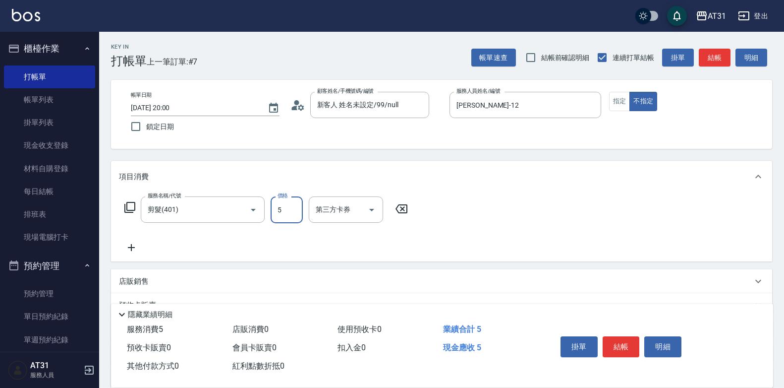
type input "50"
type input "500"
click at [625, 105] on button "指定" at bounding box center [619, 101] width 21 height 19
click at [621, 350] on div "掛單 結帳 明細" at bounding box center [621, 347] width 129 height 31
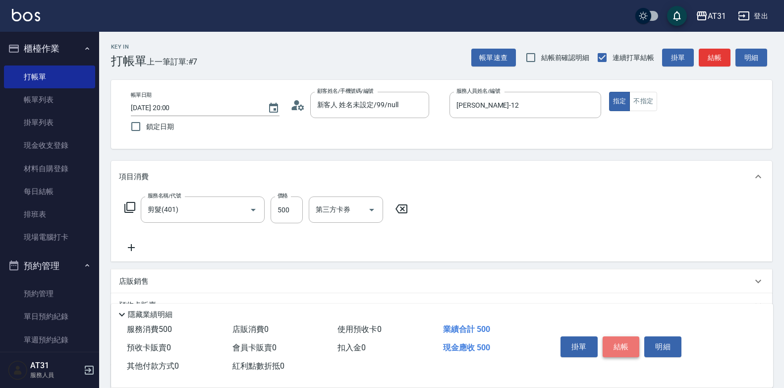
click at [621, 346] on button "結帳" at bounding box center [621, 346] width 37 height 21
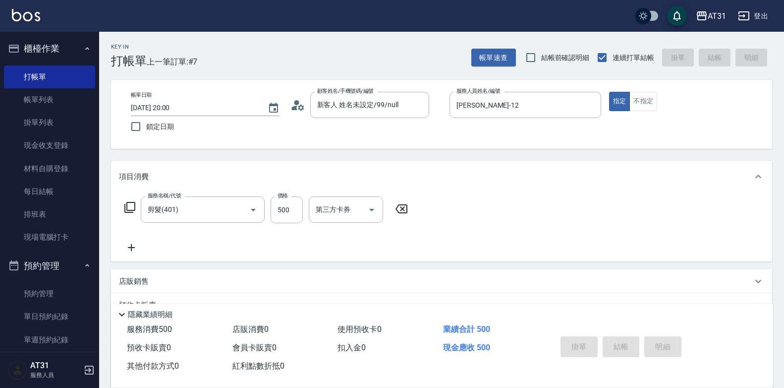
type input "0"
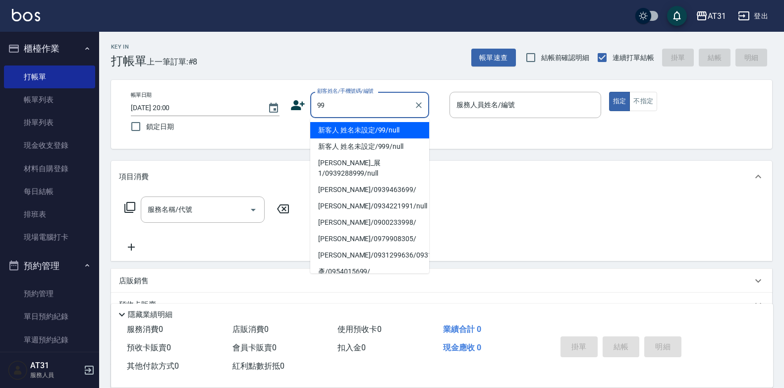
type input "新客人 姓名未設定/99/null"
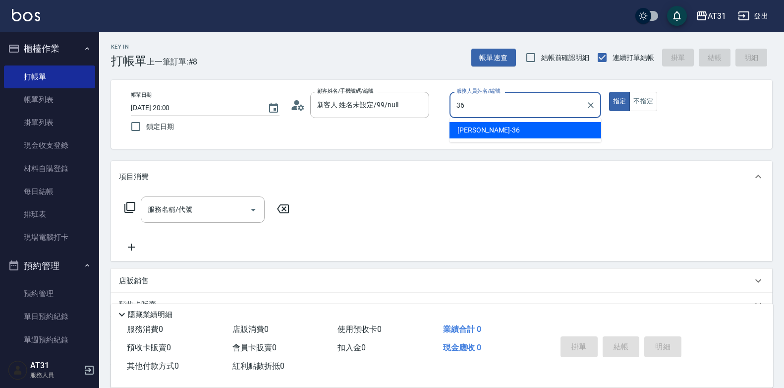
type input "[PERSON_NAME]-36"
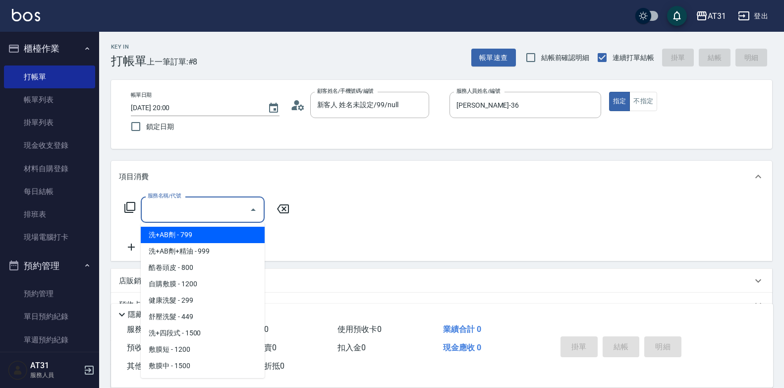
click at [200, 217] on input "服務名稱/代號" at bounding box center [195, 209] width 100 height 17
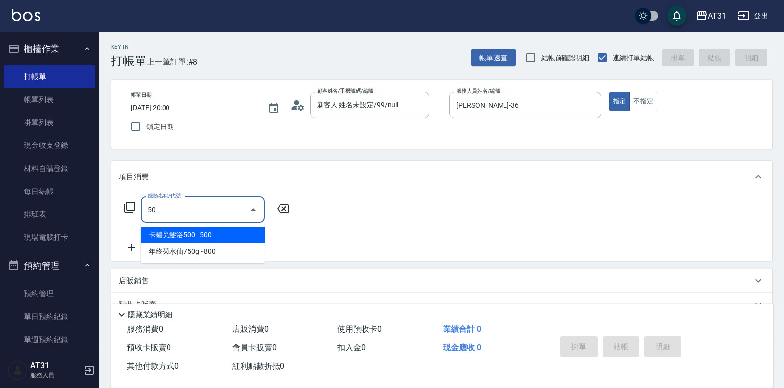
type input "501"
type input "160"
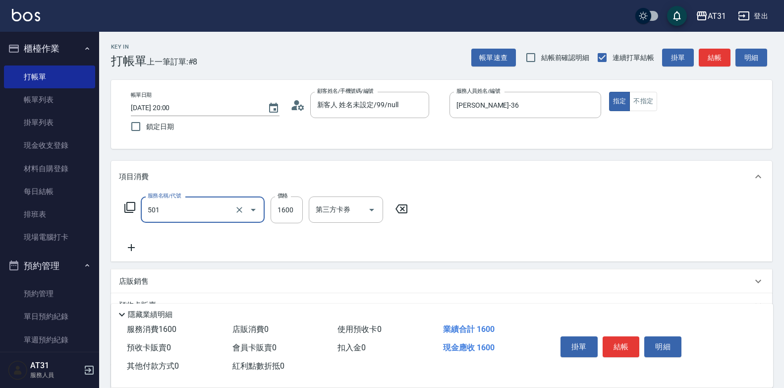
type input "501"
type input "1"
type input "染髮(501)"
type input "0"
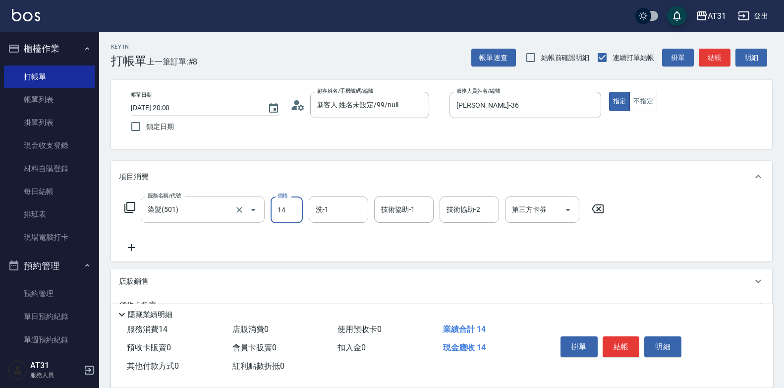
drag, startPoint x: 291, startPoint y: 212, endPoint x: 245, endPoint y: 220, distance: 46.8
click at [245, 220] on div "服務名稱/代號 染髮(501) 服務名稱/代號 價格 14 價格 洗-1 洗-1 技術協助-1 技術協助-1 技術協助-2 技術協助-2 第三方卡券 第三方卡券" at bounding box center [364, 209] width 491 height 27
type input "174"
type input "170"
type input "1740"
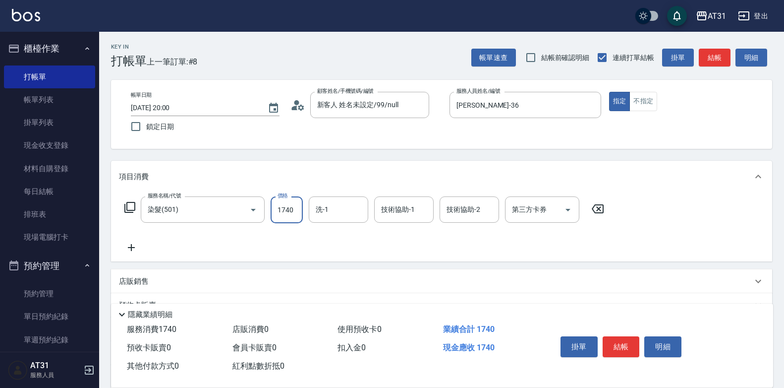
type input "1740"
type input "17400"
type input "170"
type input "174"
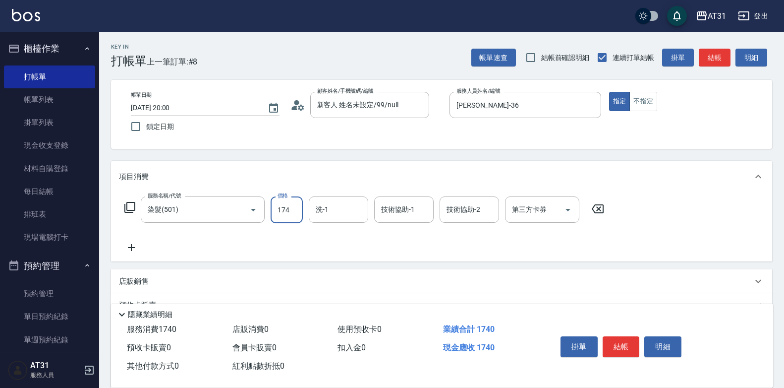
scroll to position [0, 0]
type input "0"
type input "170"
type input "1700"
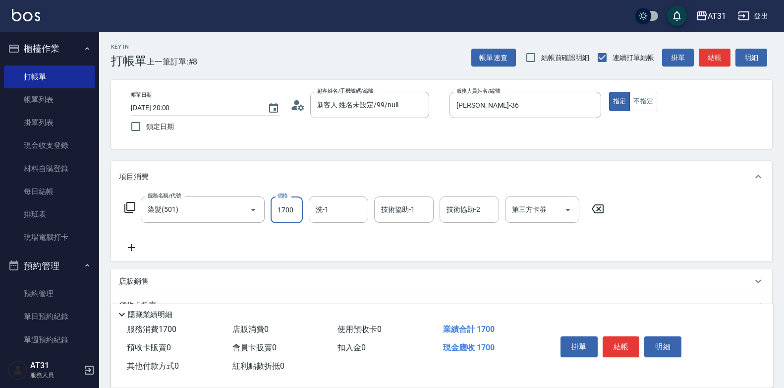
click at [139, 248] on icon at bounding box center [131, 247] width 25 height 12
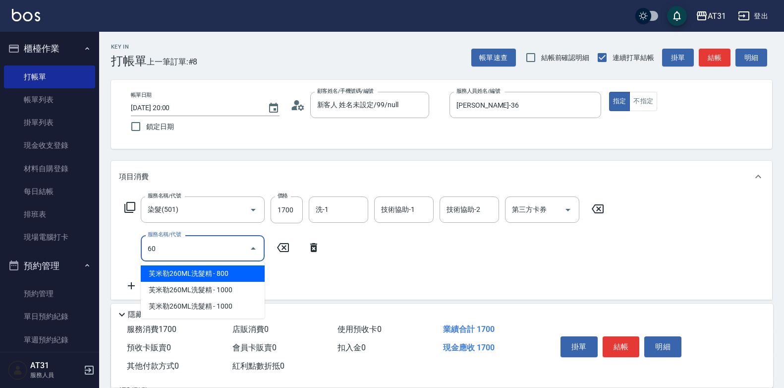
type input "601"
type input "200"
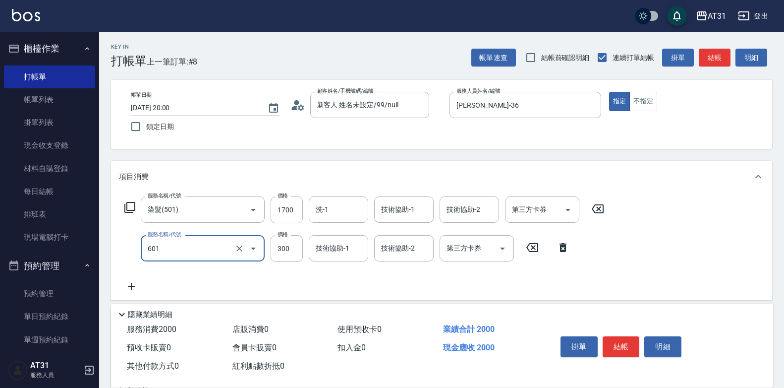
type input "自備護髮(601)"
type input "170"
type input "800"
type input "250"
type input "800"
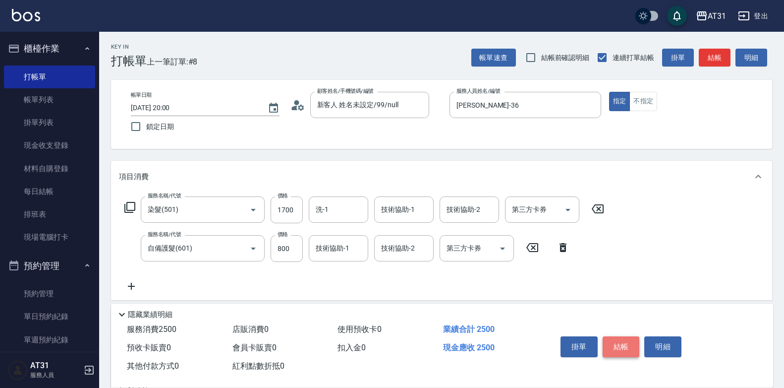
click at [617, 346] on button "結帳" at bounding box center [621, 346] width 37 height 21
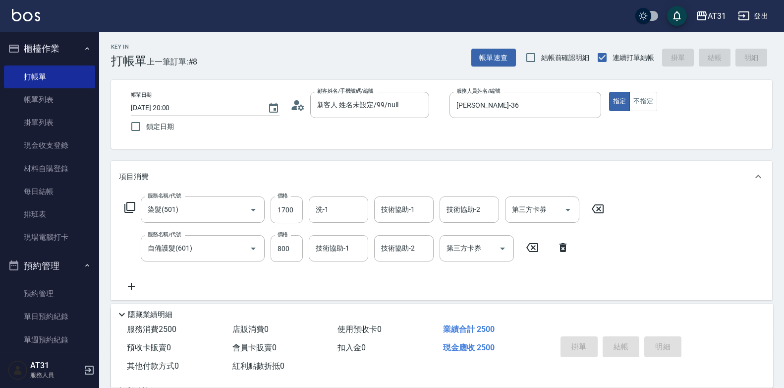
type input "[DATE] 20:01"
type input "0"
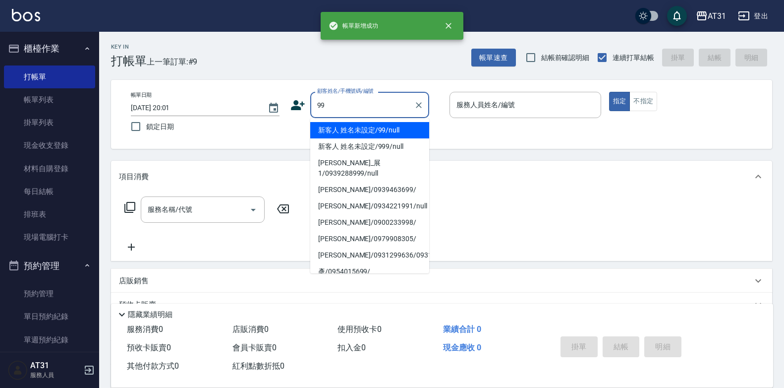
type input "新客人 姓名未設定/99/null"
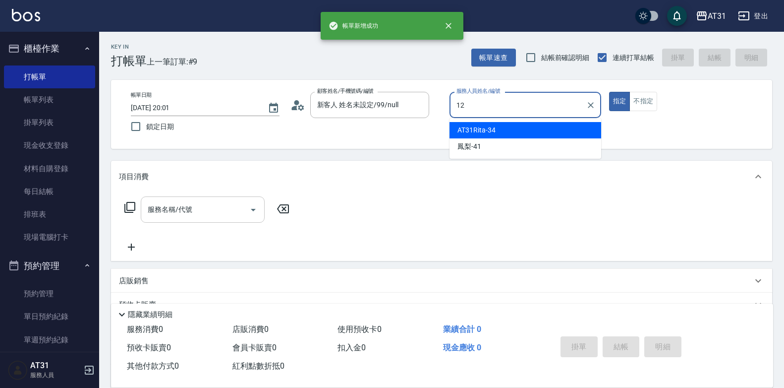
type input "[PERSON_NAME]-12"
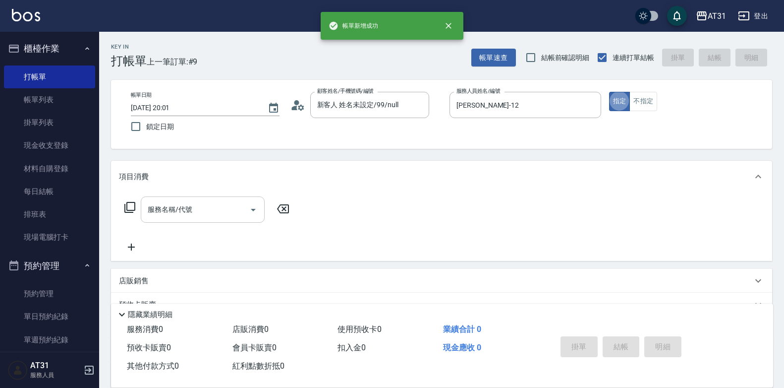
click at [206, 205] on input "服務名稱/代號" at bounding box center [195, 209] width 100 height 17
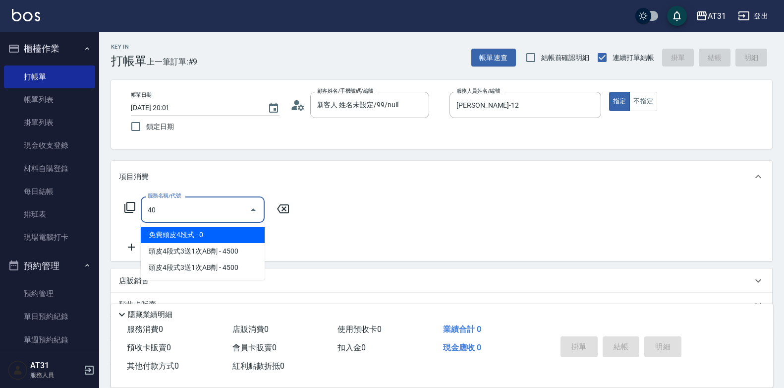
type input "401"
type input "20"
type input "剪髮(401)"
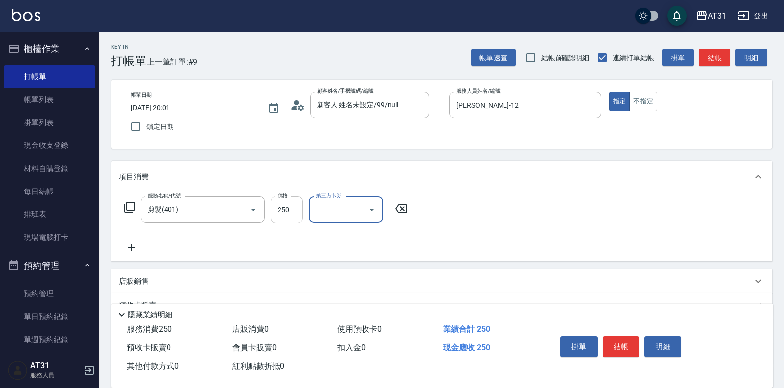
click at [291, 213] on input "250" at bounding box center [287, 209] width 32 height 27
type input "45"
type input "0"
type input "450"
type input "40"
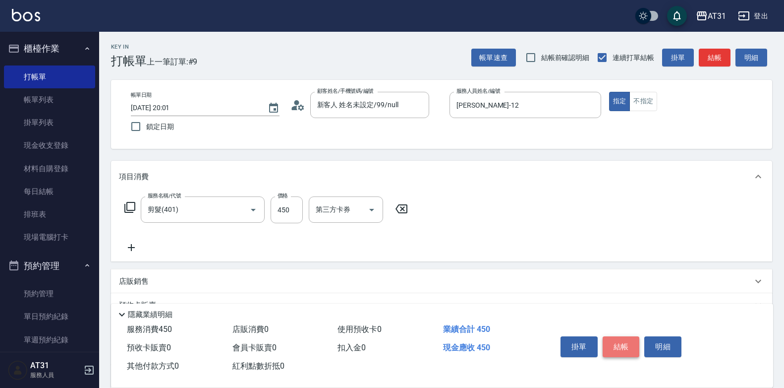
click at [624, 343] on button "結帳" at bounding box center [621, 346] width 37 height 21
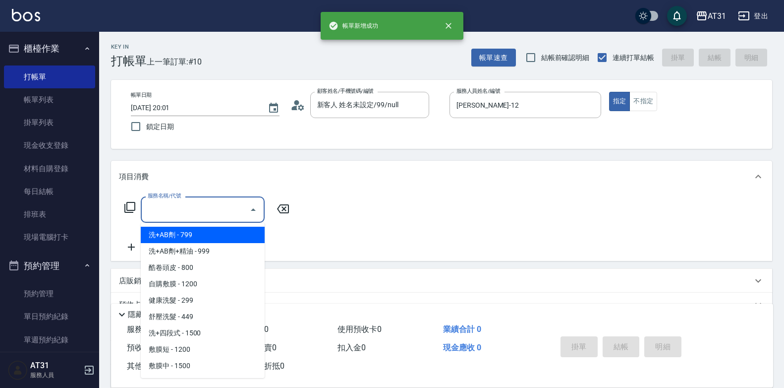
click at [206, 204] on input "服務名稱/代號" at bounding box center [195, 209] width 100 height 17
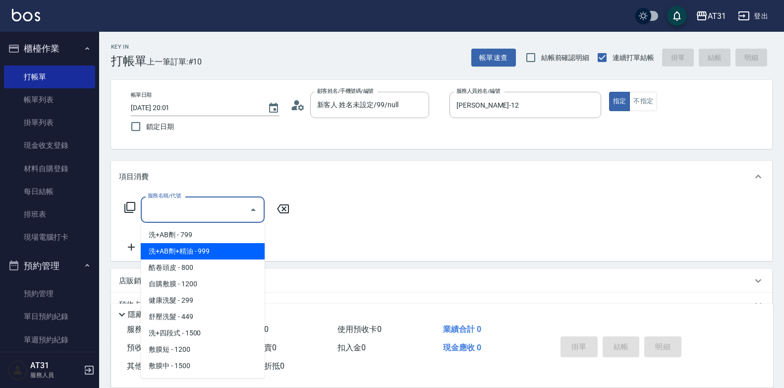
click at [208, 246] on span "洗+AB劑+精油 - 999" at bounding box center [203, 251] width 124 height 16
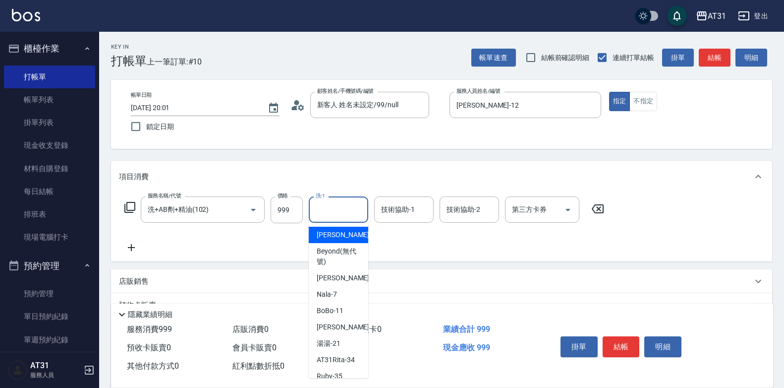
click at [345, 202] on input "洗-1" at bounding box center [338, 209] width 51 height 17
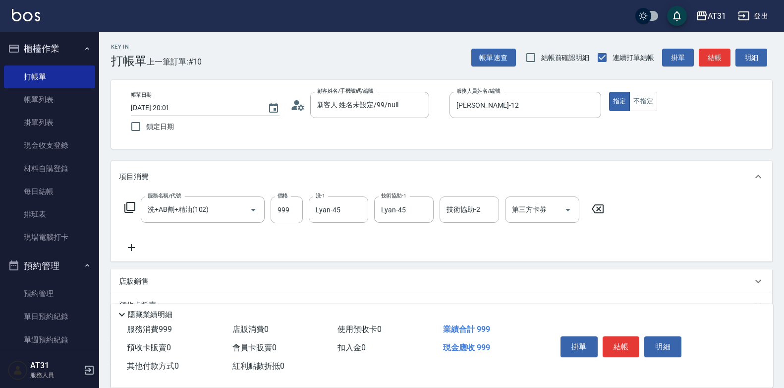
click at [638, 89] on div "帳單日期 [DATE] 20:01 鎖定日期 顧客姓名/手機號碼/編號 新客人 姓名未設定/99/null 顧客姓名/手機號碼/編號 服務人員姓名/編號 [P…" at bounding box center [441, 114] width 661 height 69
click at [637, 96] on button "不指定" at bounding box center [644, 101] width 28 height 19
click at [624, 349] on button "結帳" at bounding box center [621, 346] width 37 height 21
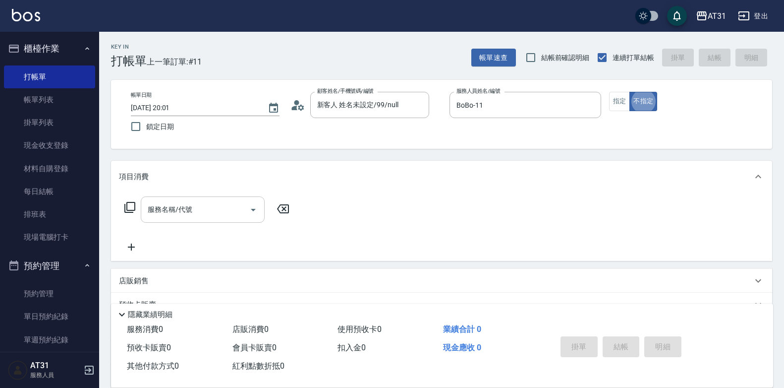
click at [174, 215] on input "服務名稱/代號" at bounding box center [195, 209] width 100 height 17
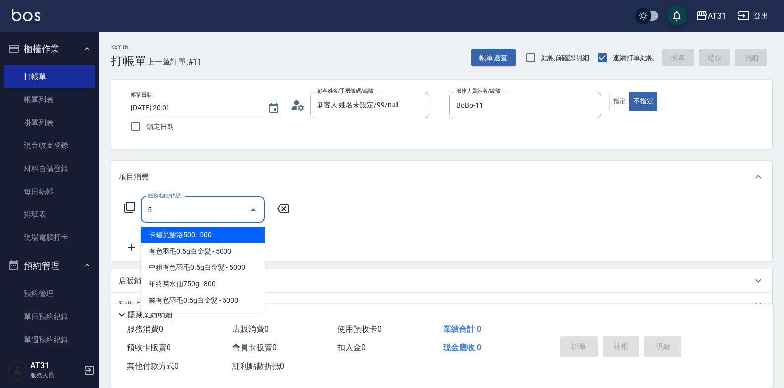
drag, startPoint x: 174, startPoint y: 222, endPoint x: 131, endPoint y: 224, distance: 43.2
click at [128, 227] on div "服務名稱/代號 5 服務名稱/代號" at bounding box center [207, 224] width 177 height 57
drag, startPoint x: 151, startPoint y: 210, endPoint x: 128, endPoint y: 220, distance: 24.9
click at [130, 220] on div "服務名稱/代號 5 服務名稱/代號" at bounding box center [207, 209] width 177 height 26
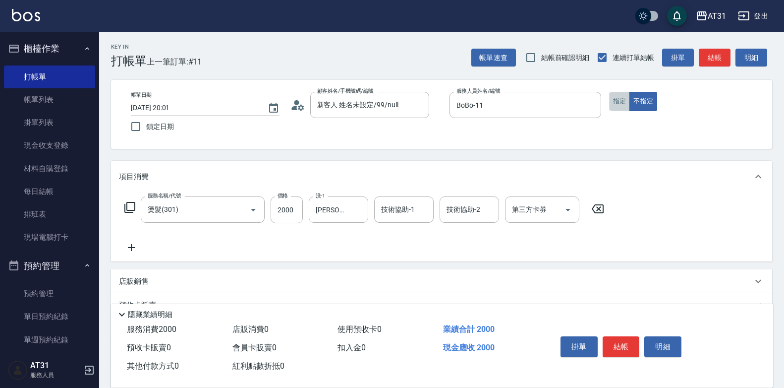
drag, startPoint x: 621, startPoint y: 105, endPoint x: 607, endPoint y: 234, distance: 130.2
click at [622, 105] on button "指定" at bounding box center [619, 101] width 21 height 19
click at [625, 343] on button "結帳" at bounding box center [621, 346] width 37 height 21
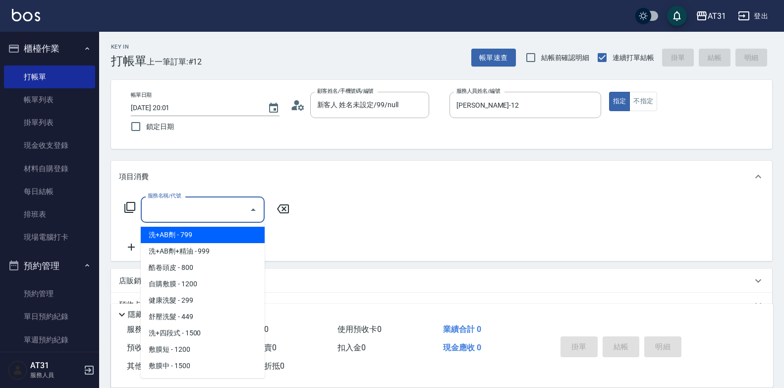
click at [181, 214] on input "服務名稱/代號" at bounding box center [195, 209] width 100 height 17
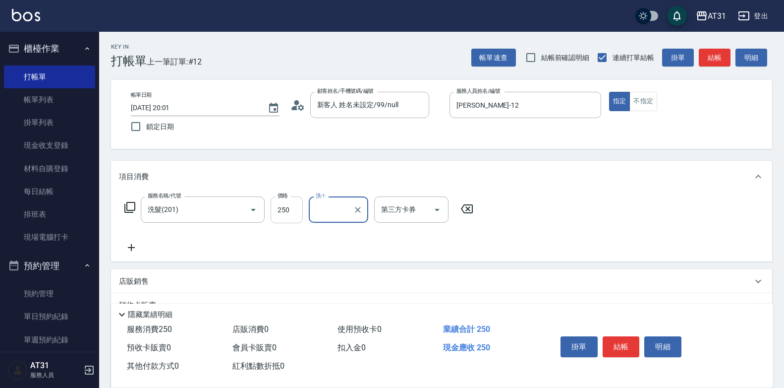
click at [291, 214] on input "250" at bounding box center [287, 209] width 32 height 27
click at [624, 339] on button "結帳" at bounding box center [621, 346] width 37 height 21
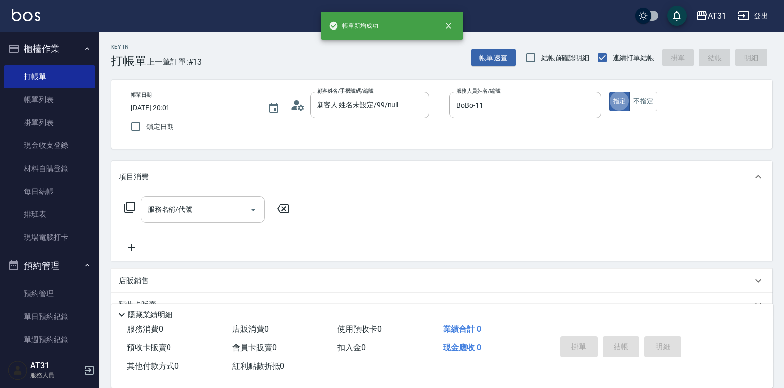
click at [241, 213] on input "服務名稱/代號" at bounding box center [195, 209] width 100 height 17
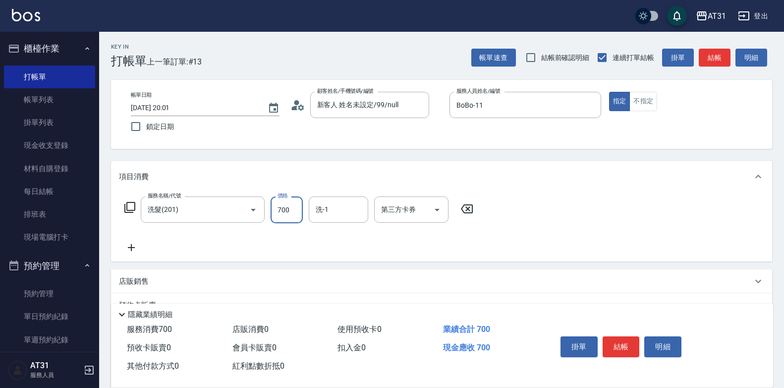
click at [137, 244] on icon at bounding box center [131, 247] width 25 height 12
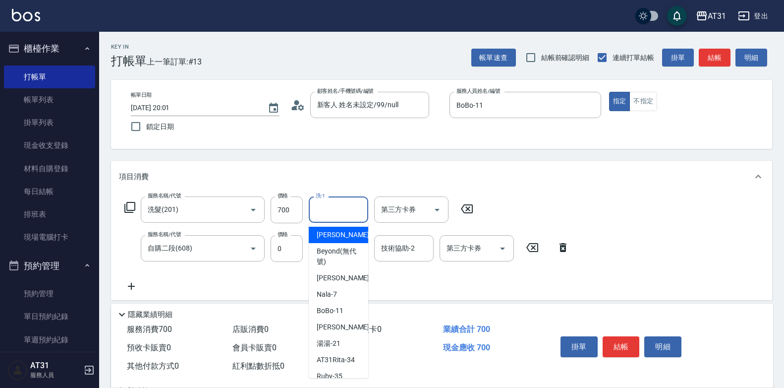
click at [345, 208] on input "洗-1" at bounding box center [338, 209] width 51 height 17
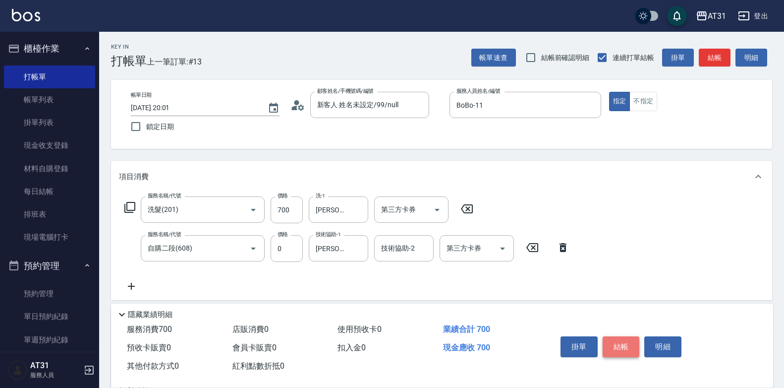
click at [626, 342] on button "結帳" at bounding box center [621, 346] width 37 height 21
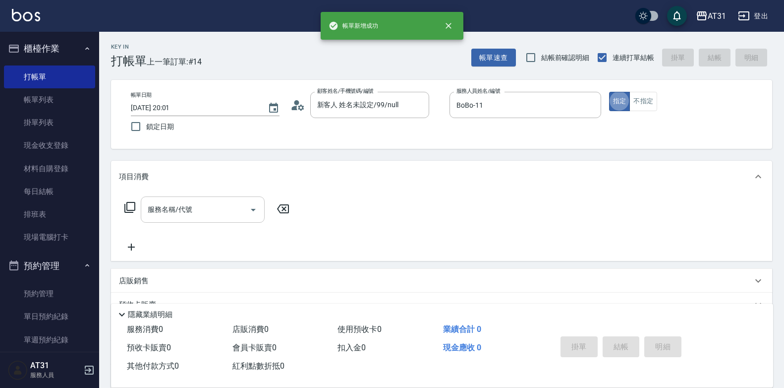
click at [223, 214] on input "服務名稱/代號" at bounding box center [195, 209] width 100 height 17
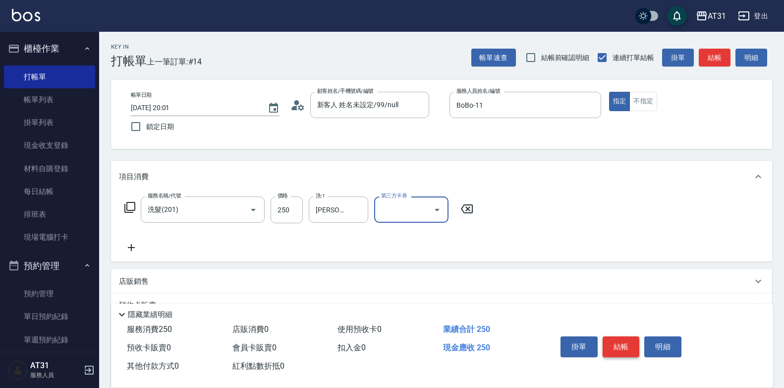
click at [617, 336] on button "結帳" at bounding box center [621, 346] width 37 height 21
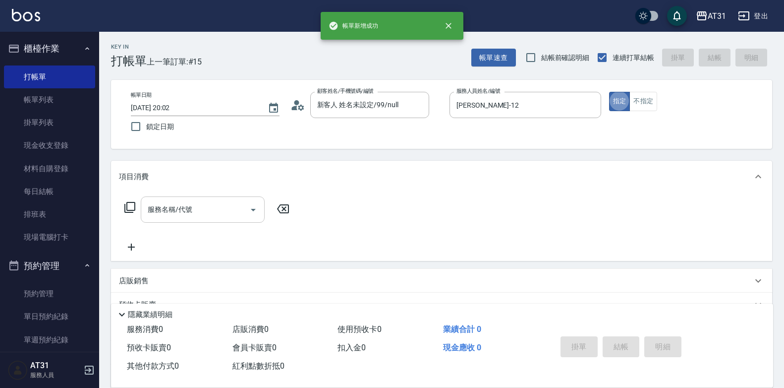
click at [216, 214] on input "服務名稱/代號" at bounding box center [195, 209] width 100 height 17
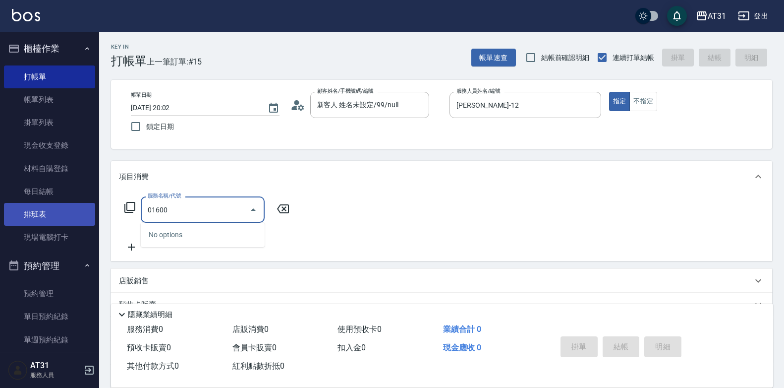
drag, startPoint x: 167, startPoint y: 220, endPoint x: 79, endPoint y: 224, distance: 87.9
click at [73, 223] on div "AT31 登出 櫃檯作業 打帳單 帳單列表 掛單列表 現金收支登錄 材料自購登錄 每日結帳 排班表 現場電腦打卡 預約管理 預約管理 單日預約紀錄 單週預約紀…" at bounding box center [392, 253] width 784 height 507
drag, startPoint x: 197, startPoint y: 208, endPoint x: 92, endPoint y: 215, distance: 104.9
click at [91, 217] on div "AT31 登出 櫃檯作業 打帳單 帳單列表 掛單列表 現金收支登錄 材料自購登錄 每日結帳 排班表 現場電腦打卡 預約管理 預約管理 單日預約紀錄 單週預約紀…" at bounding box center [392, 253] width 784 height 507
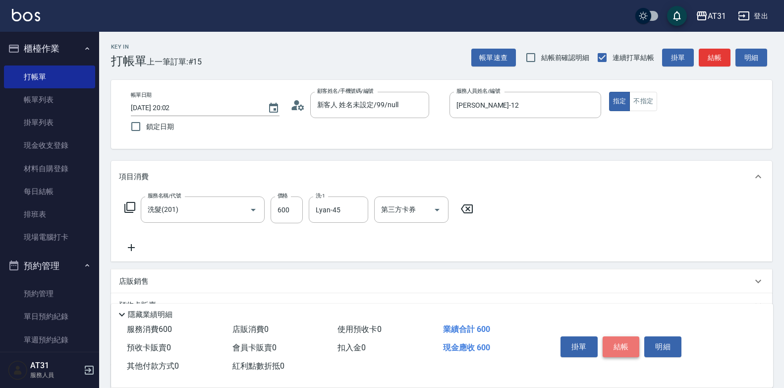
click at [624, 341] on button "結帳" at bounding box center [621, 346] width 37 height 21
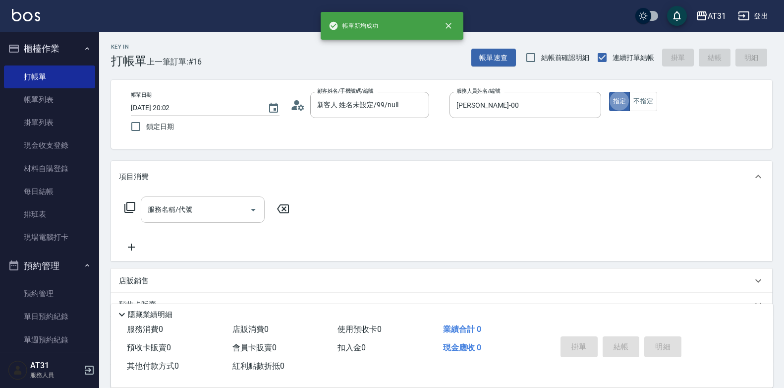
click at [198, 214] on input "服務名稱/代號" at bounding box center [195, 209] width 100 height 17
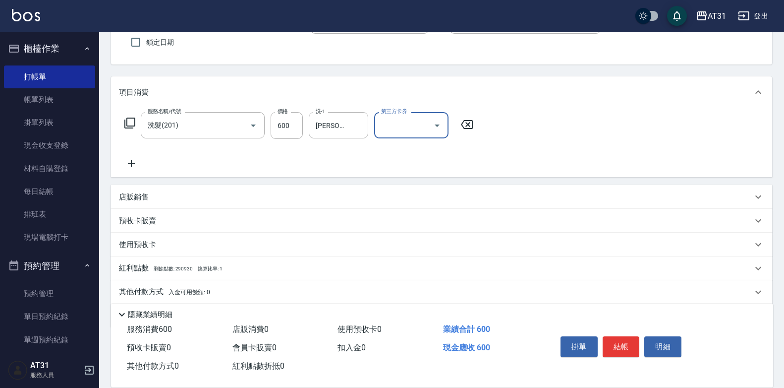
scroll to position [120, 0]
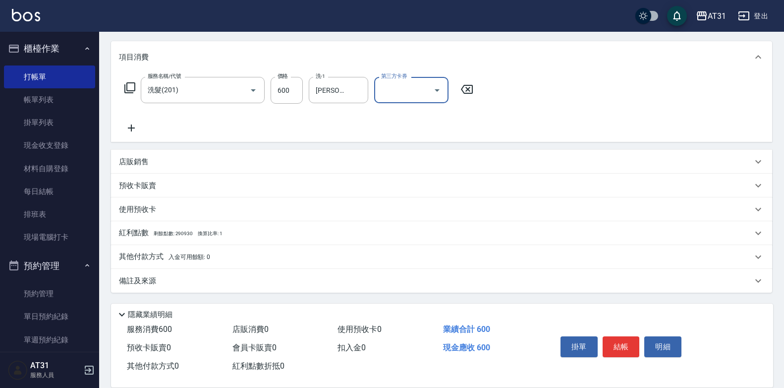
click at [187, 170] on div "店販銷售" at bounding box center [441, 162] width 661 height 24
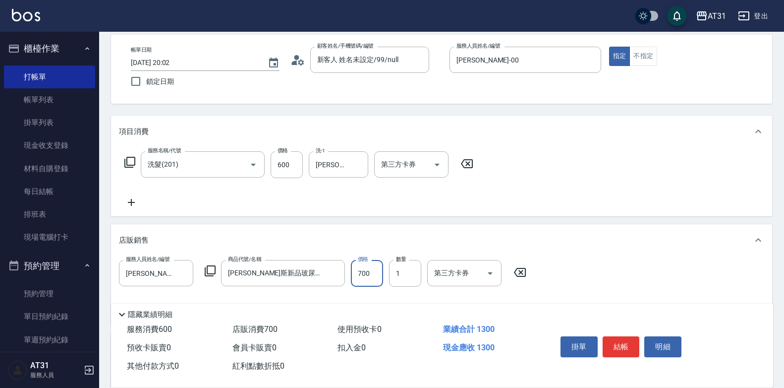
scroll to position [0, 0]
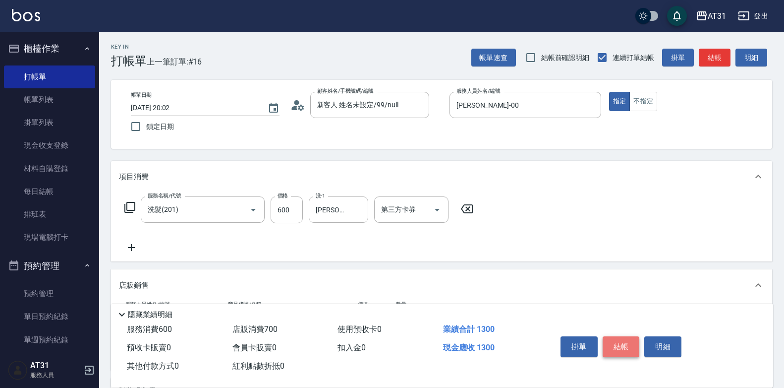
click at [622, 336] on button "結帳" at bounding box center [621, 346] width 37 height 21
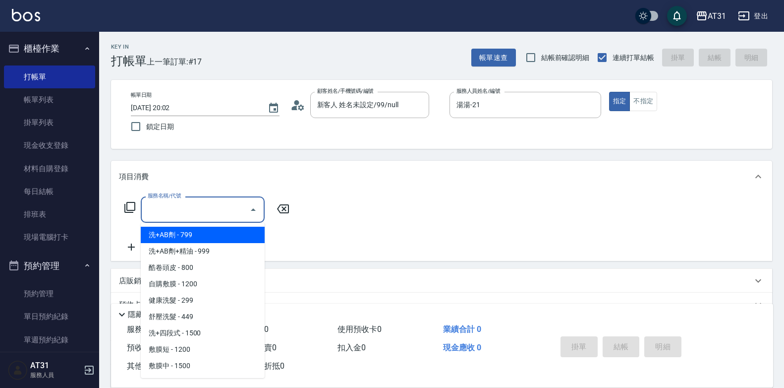
click at [206, 214] on input "服務名稱/代號" at bounding box center [195, 209] width 100 height 17
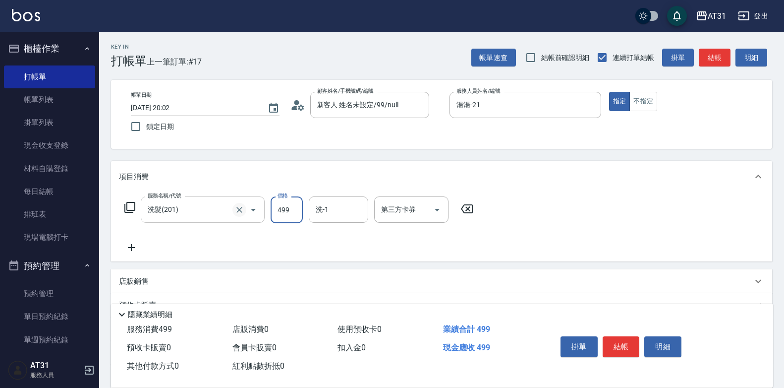
click at [240, 211] on icon "Clear" at bounding box center [240, 210] width 10 height 10
click at [136, 244] on icon at bounding box center [131, 247] width 25 height 12
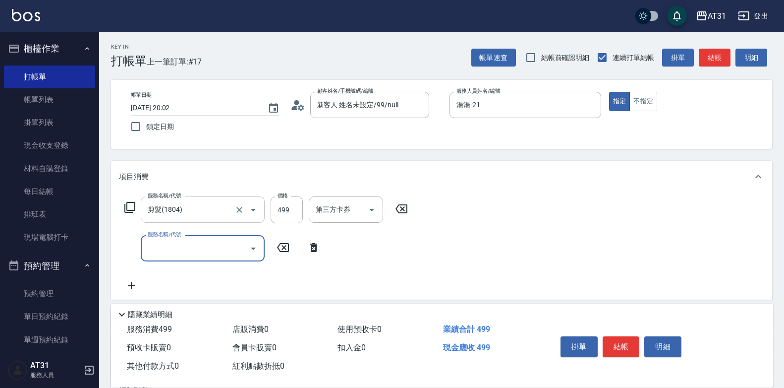
click at [147, 245] on input "服務名稱/代號" at bounding box center [195, 248] width 100 height 17
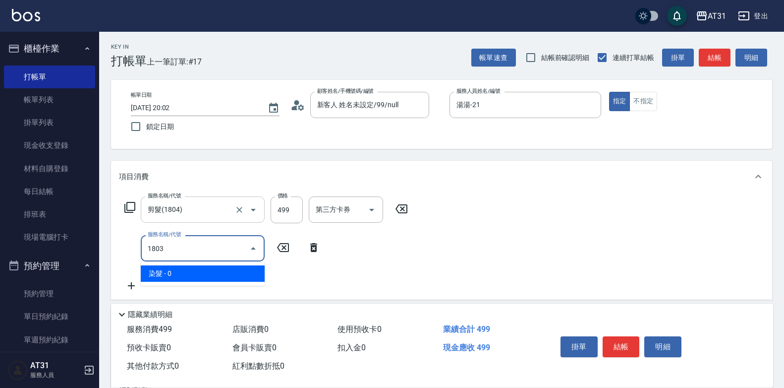
click at [185, 249] on input "1803" at bounding box center [195, 248] width 100 height 17
click at [174, 274] on span "洗髮 - 0" at bounding box center [203, 273] width 124 height 16
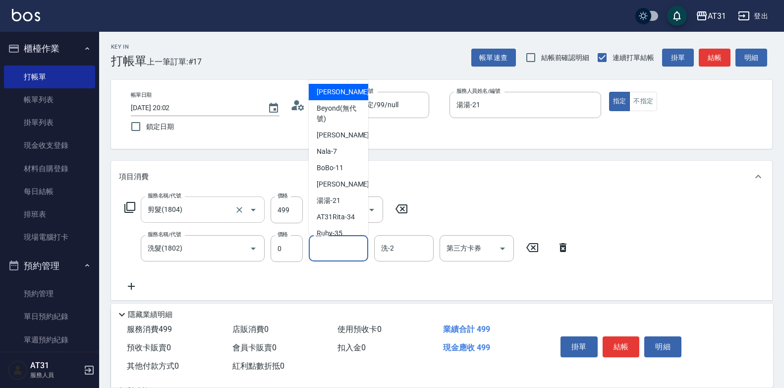
click at [344, 252] on input "洗-1" at bounding box center [338, 248] width 51 height 17
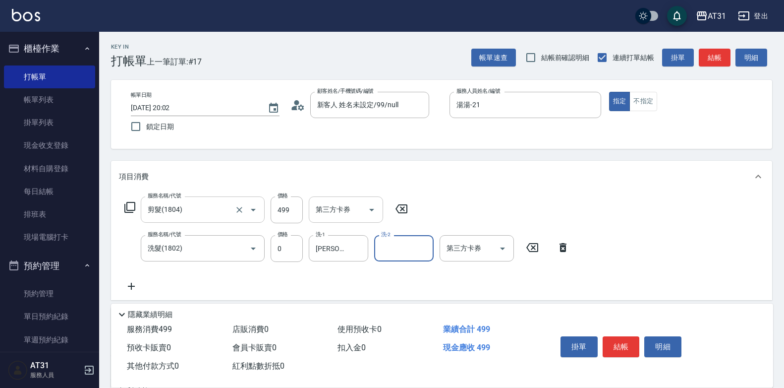
click at [370, 208] on icon "Open" at bounding box center [372, 210] width 12 height 12
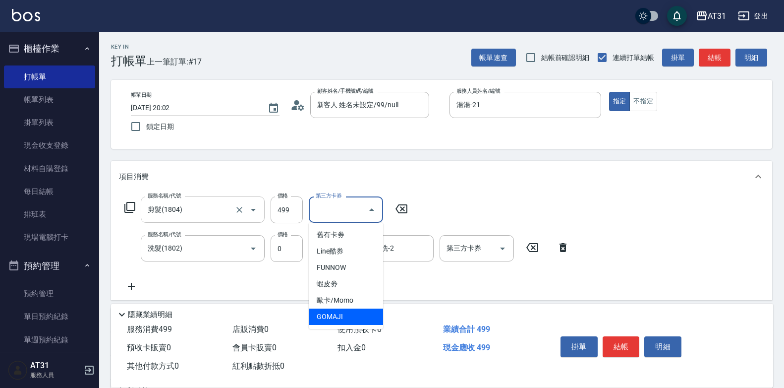
click at [328, 315] on span "GOMAJI" at bounding box center [346, 316] width 74 height 16
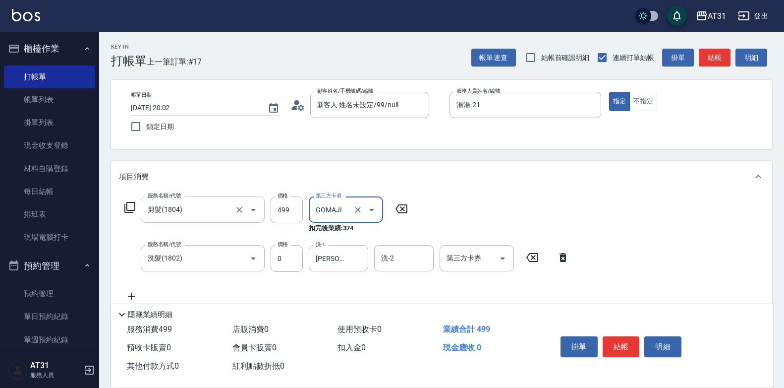
click at [622, 346] on button "結帳" at bounding box center [621, 346] width 37 height 21
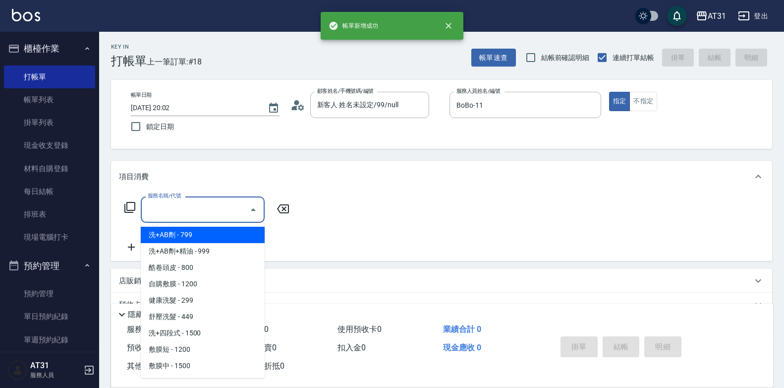
click at [212, 211] on input "服務名稱/代號" at bounding box center [195, 209] width 100 height 17
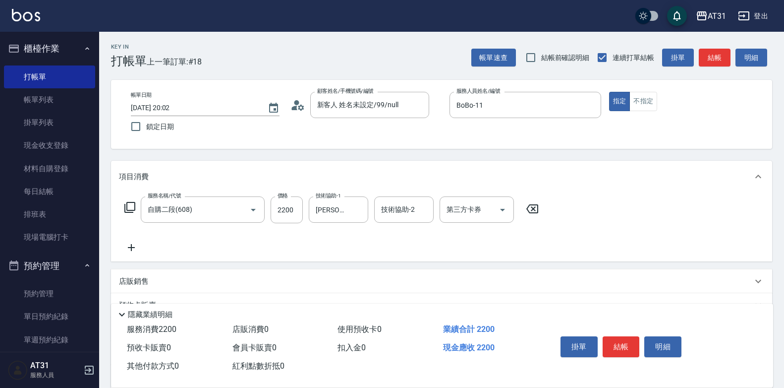
click at [134, 247] on icon at bounding box center [131, 247] width 25 height 12
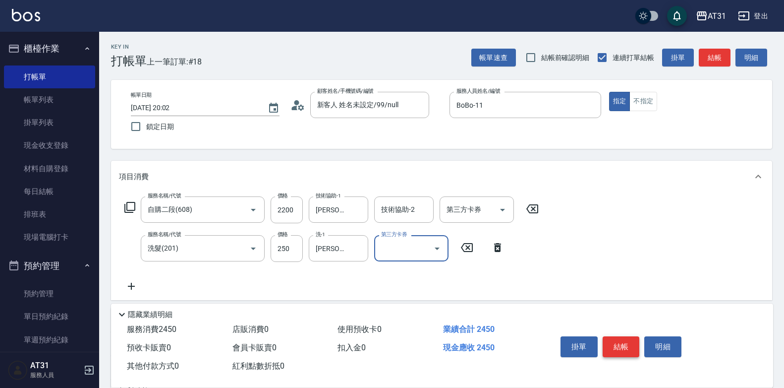
click at [618, 340] on button "結帳" at bounding box center [621, 346] width 37 height 21
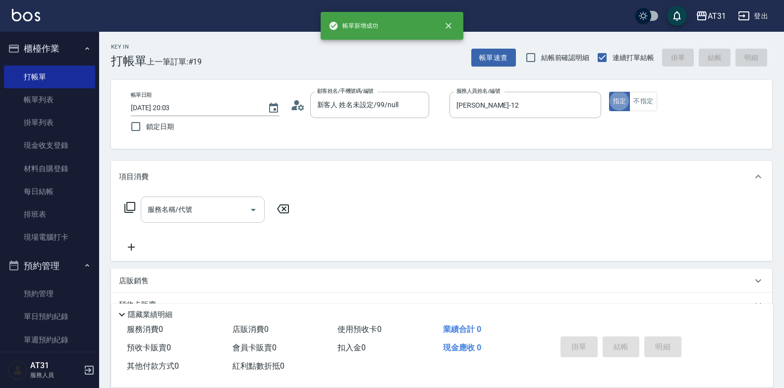
click at [214, 218] on input "服務名稱/代號" at bounding box center [195, 209] width 100 height 17
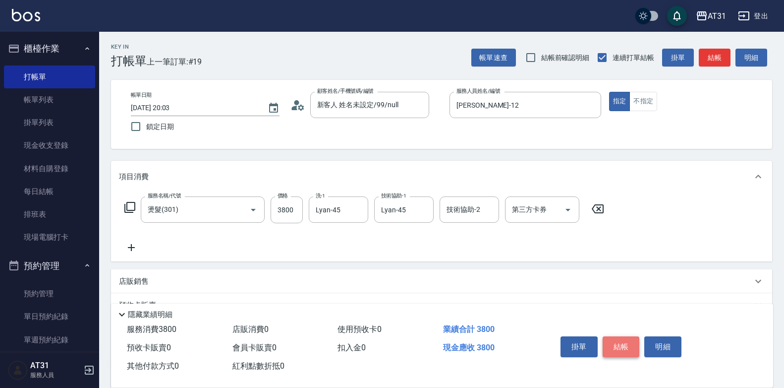
click at [629, 340] on button "結帳" at bounding box center [621, 346] width 37 height 21
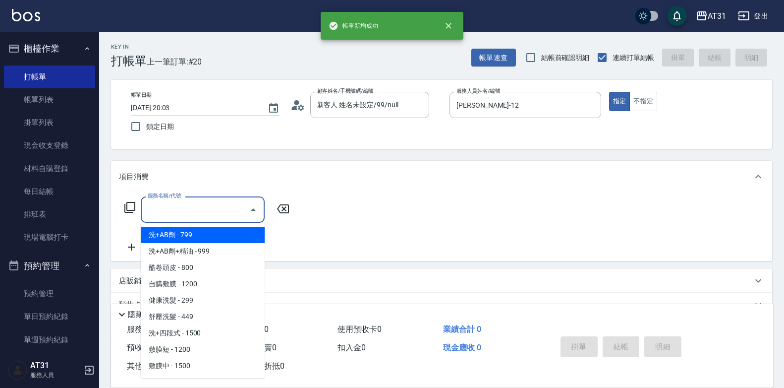
click at [223, 217] on input "服務名稱/代號" at bounding box center [195, 209] width 100 height 17
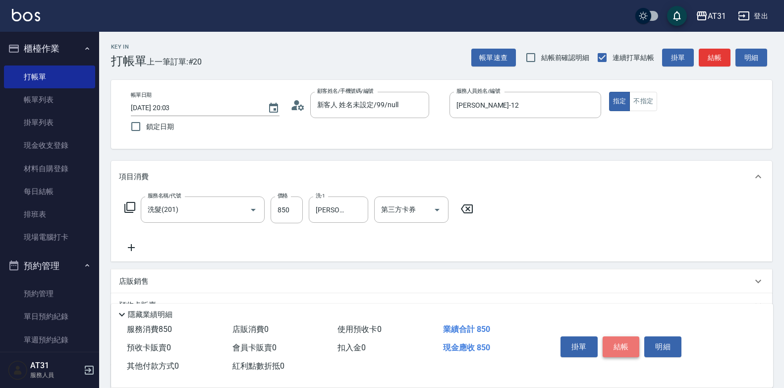
click at [623, 338] on button "結帳" at bounding box center [621, 346] width 37 height 21
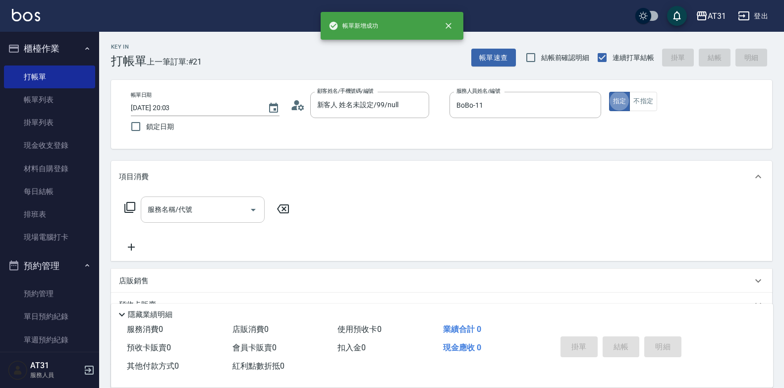
click at [196, 201] on input "服務名稱/代號" at bounding box center [195, 209] width 100 height 17
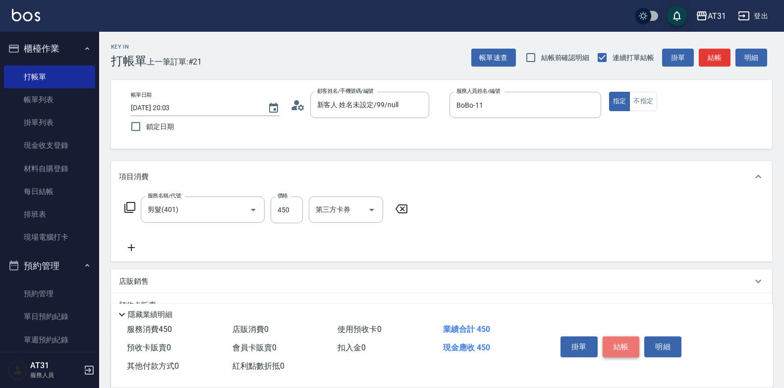
click at [623, 338] on button "結帳" at bounding box center [621, 346] width 37 height 21
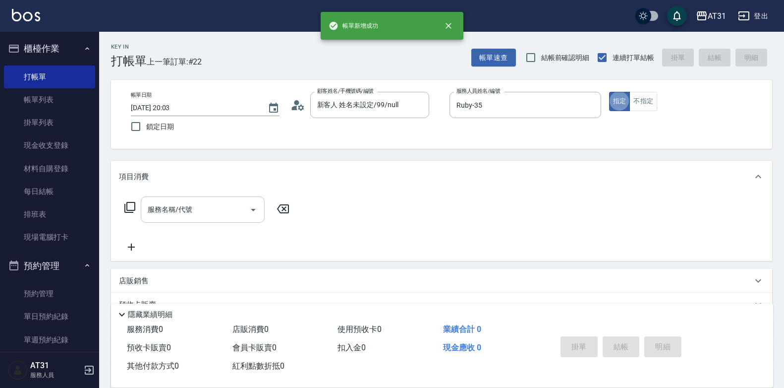
click at [217, 202] on input "服務名稱/代號" at bounding box center [195, 209] width 100 height 17
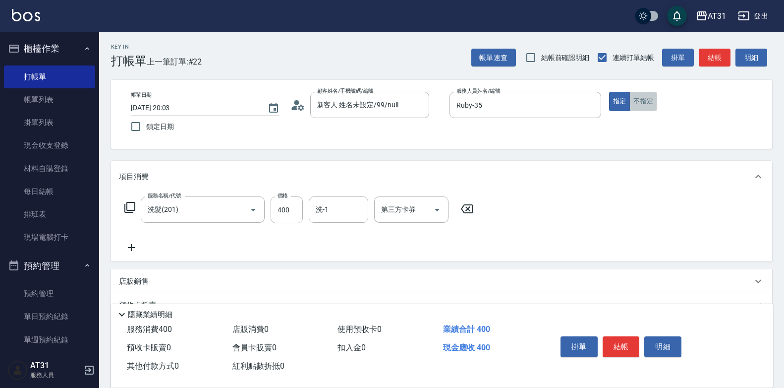
click at [638, 97] on button "不指定" at bounding box center [644, 101] width 28 height 19
click at [622, 336] on button "結帳" at bounding box center [621, 346] width 37 height 21
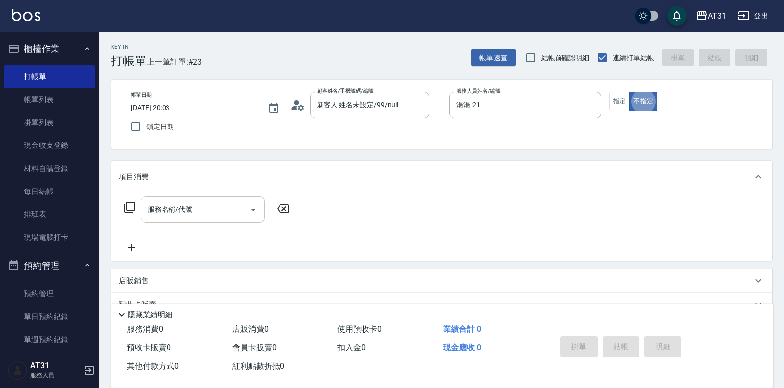
click at [202, 217] on input "服務名稱/代號" at bounding box center [195, 209] width 100 height 17
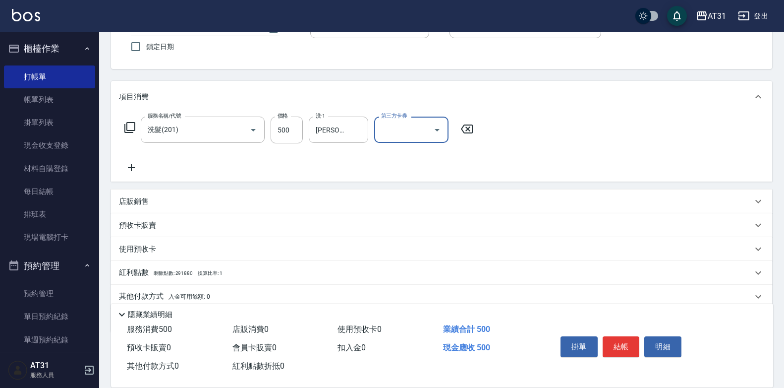
scroll to position [99, 0]
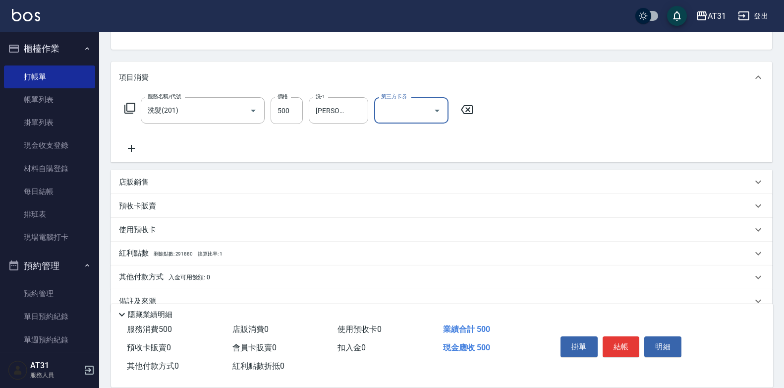
click at [183, 270] on div "其他付款方式 入金可用餘額: 0" at bounding box center [441, 277] width 661 height 24
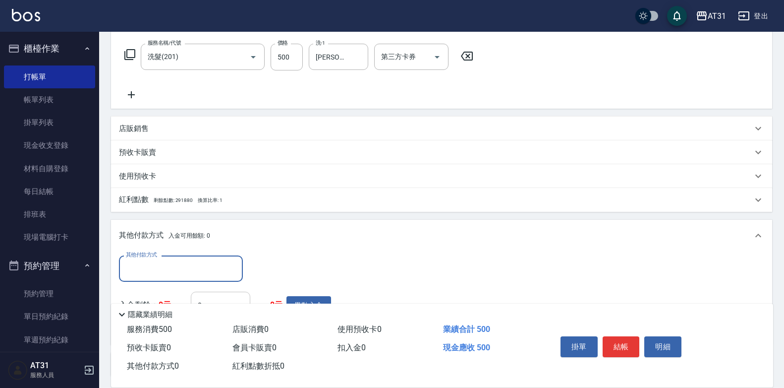
scroll to position [198, 0]
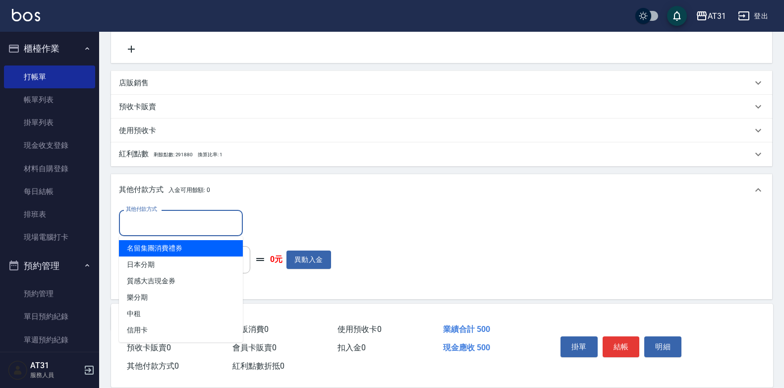
click at [210, 224] on input "其他付款方式" at bounding box center [180, 222] width 115 height 17
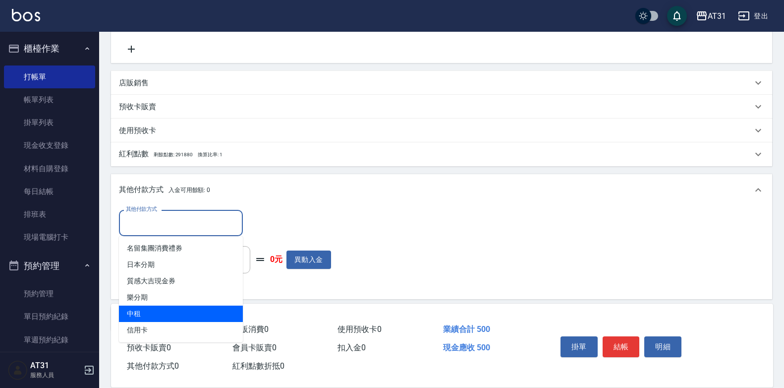
click at [163, 325] on span "信用卡" at bounding box center [181, 330] width 124 height 16
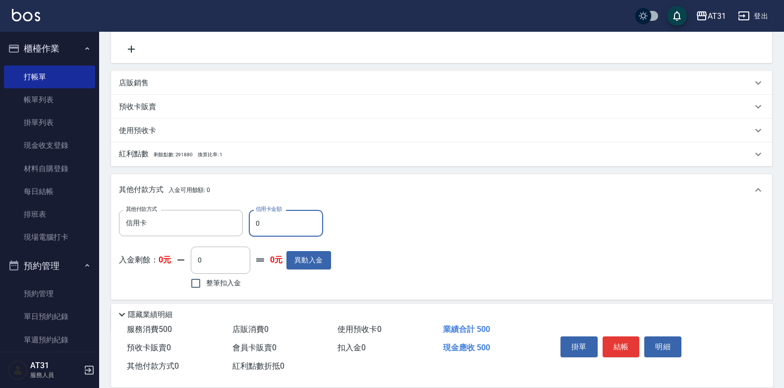
drag, startPoint x: 289, startPoint y: 227, endPoint x: 246, endPoint y: 243, distance: 45.9
click at [199, 249] on div "其他付款方式 信用卡 其他付款方式 信用卡金額 0 信用卡金額 入金剩餘： 0元 0 ​ 整筆扣入金 0元 異動入金" at bounding box center [225, 250] width 212 height 81
click at [616, 339] on button "結帳" at bounding box center [621, 346] width 37 height 21
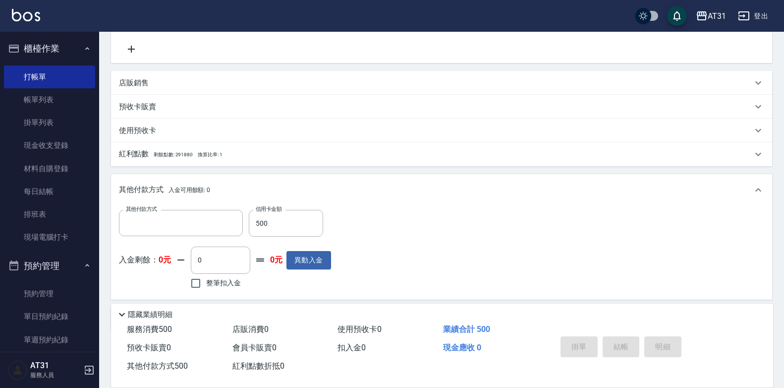
scroll to position [0, 0]
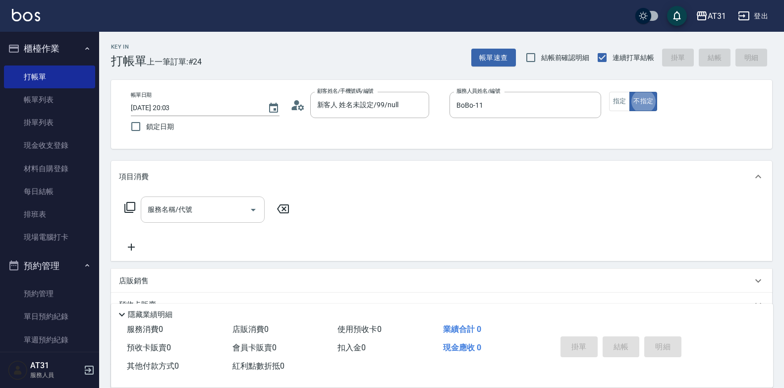
click at [222, 215] on input "服務名稱/代號" at bounding box center [195, 209] width 100 height 17
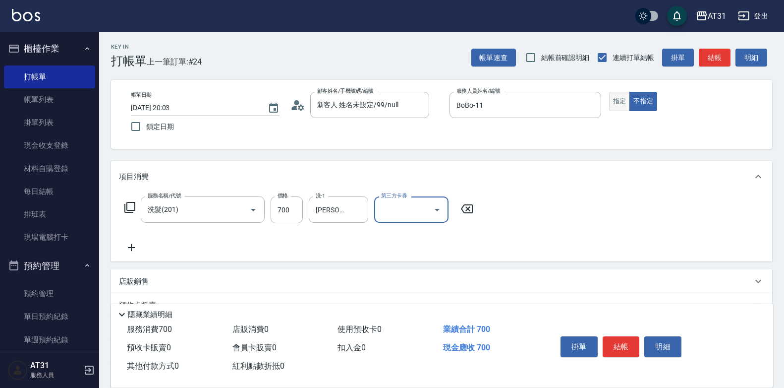
click at [627, 106] on button "指定" at bounding box center [619, 101] width 21 height 19
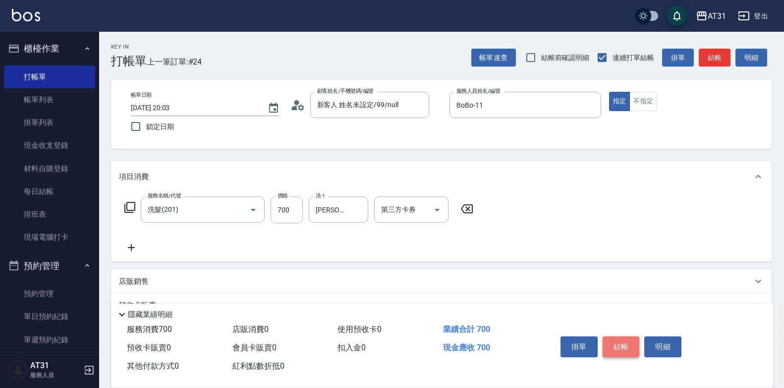
click at [625, 345] on button "結帳" at bounding box center [621, 346] width 37 height 21
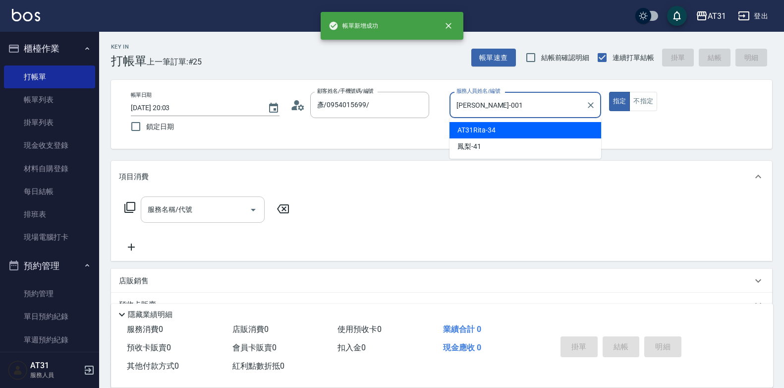
click at [609, 92] on button "指定" at bounding box center [619, 101] width 21 height 19
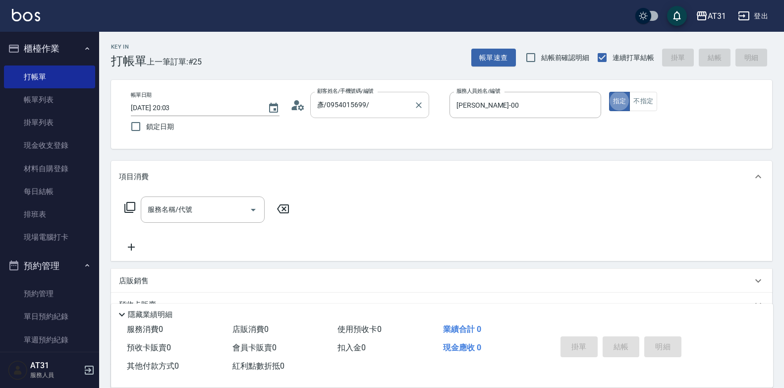
click at [428, 111] on div "彥/0954015699/ 顧客姓名/手機號碼/編號" at bounding box center [369, 105] width 119 height 26
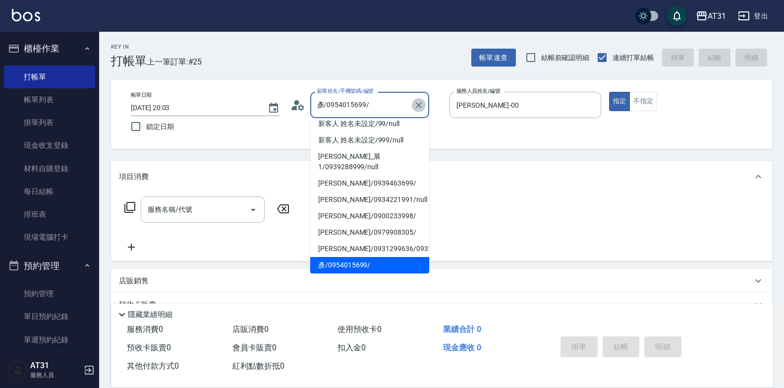
click at [414, 108] on icon "Clear" at bounding box center [419, 105] width 10 height 10
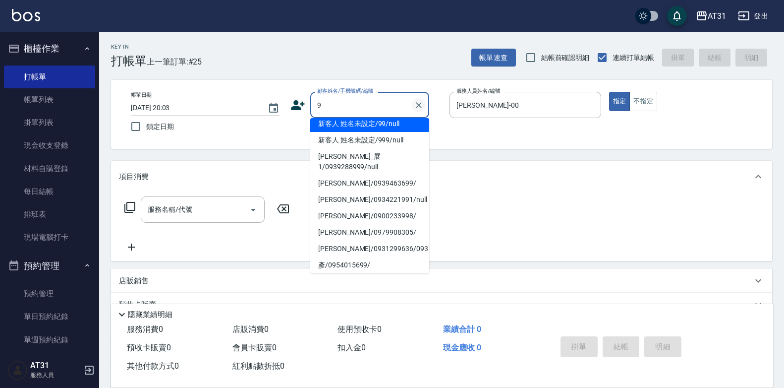
scroll to position [4, 0]
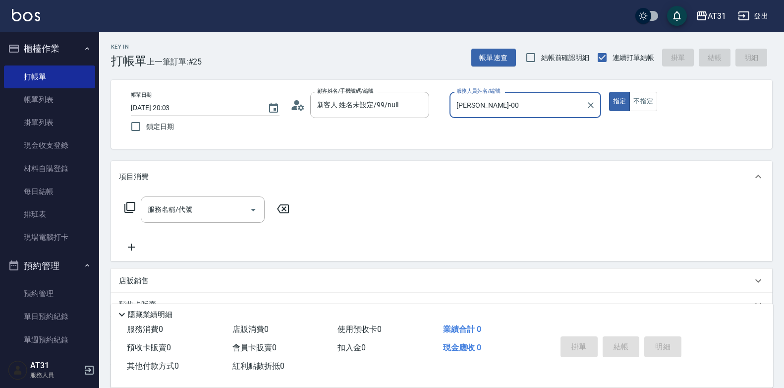
drag, startPoint x: 504, startPoint y: 96, endPoint x: 381, endPoint y: 139, distance: 130.5
click at [381, 139] on div "帳單日期 [DATE] 20:03 鎖定日期 顧客姓名/手機號碼/編號 新客人 姓名未設定/99/null 顧客姓名/手機號碼/編號 服務人員姓名/編號 [P…" at bounding box center [441, 114] width 661 height 69
drag, startPoint x: 521, startPoint y: 93, endPoint x: 516, endPoint y: 96, distance: 5.4
click at [516, 96] on div "[PERSON_NAME]-00 服務人員姓名/編號" at bounding box center [526, 105] width 152 height 26
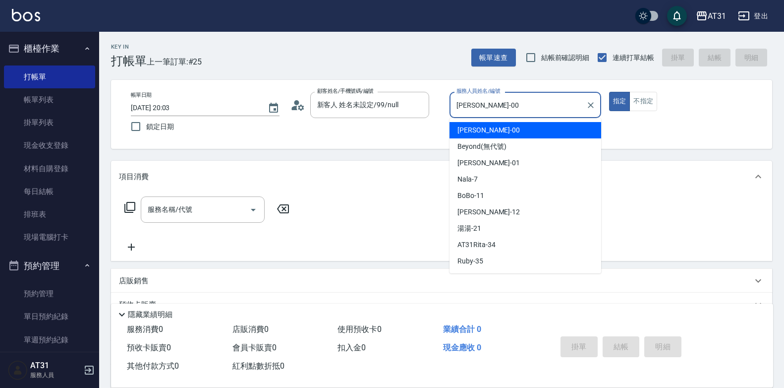
drag, startPoint x: 514, startPoint y: 99, endPoint x: 344, endPoint y: 131, distance: 172.5
click at [345, 131] on div "帳單日期 [DATE] 20:03 鎖定日期 顧客姓名/手機號碼/編號 新客人 姓名未設定/99/null 顧客姓名/手機號碼/編號 服務人員姓名/編號 [P…" at bounding box center [442, 114] width 638 height 45
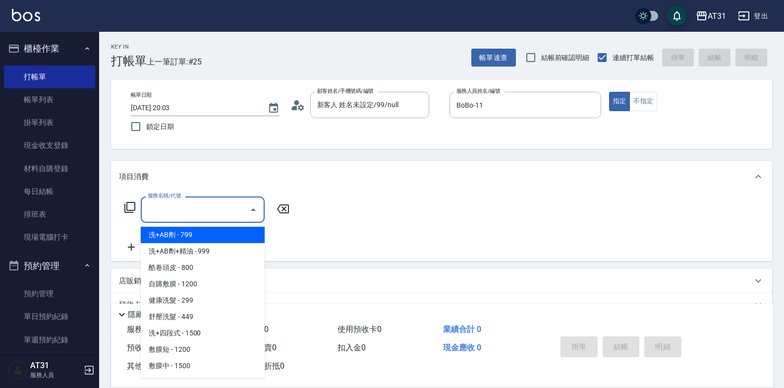
click at [236, 205] on input "服務名稱/代號" at bounding box center [195, 209] width 100 height 17
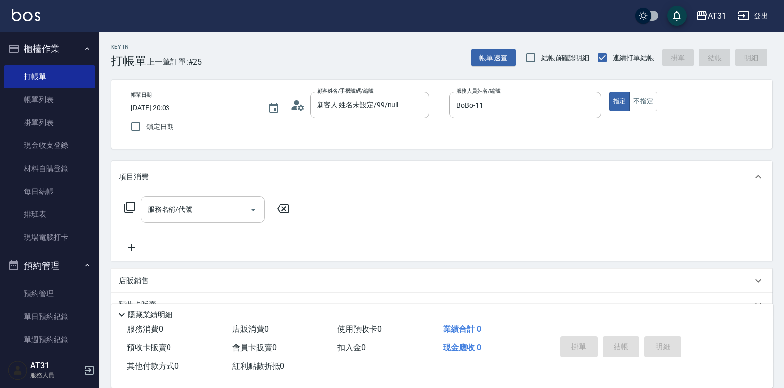
drag, startPoint x: 241, startPoint y: 197, endPoint x: 171, endPoint y: 208, distance: 70.7
click at [171, 208] on div "服務名稱/代號 服務名稱/代號" at bounding box center [441, 226] width 661 height 68
click at [184, 212] on input "服務名稱/代號" at bounding box center [195, 209] width 100 height 17
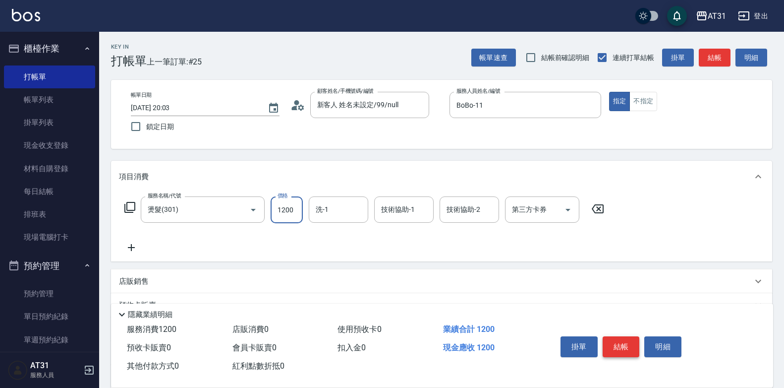
click at [623, 341] on button "結帳" at bounding box center [621, 346] width 37 height 21
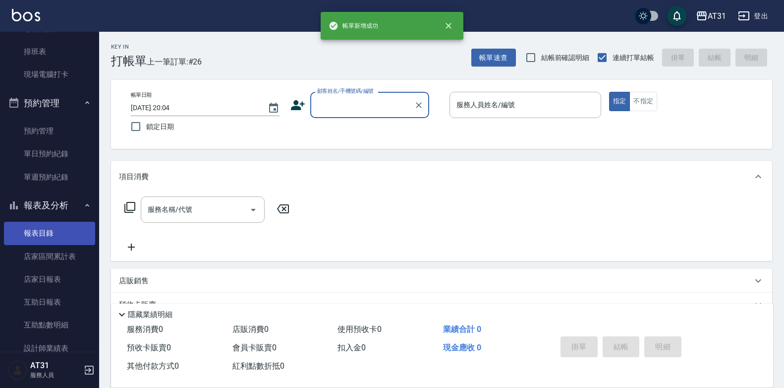
scroll to position [198, 0]
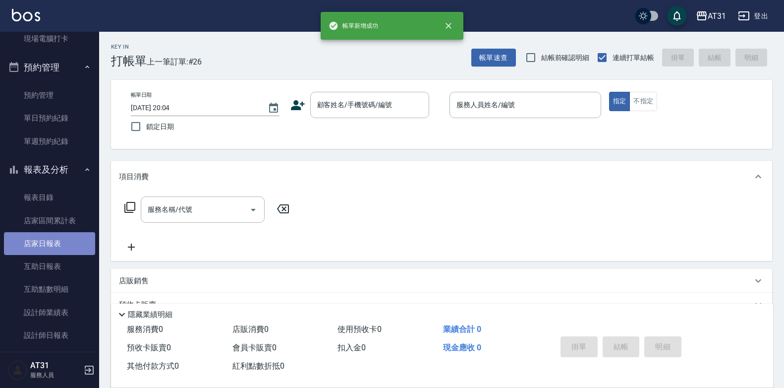
click at [63, 246] on link "店家日報表" at bounding box center [49, 243] width 91 height 23
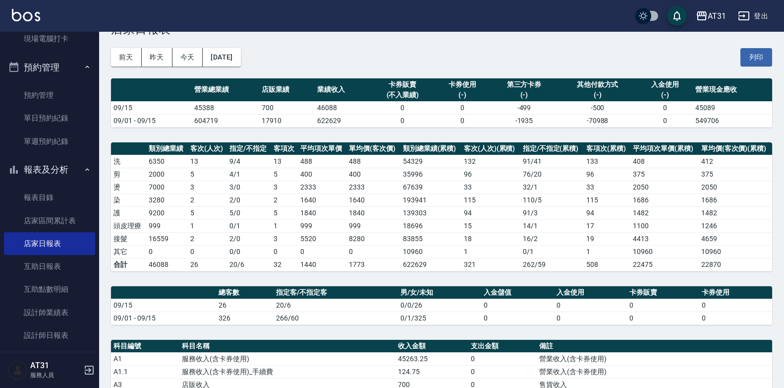
scroll to position [50, 0]
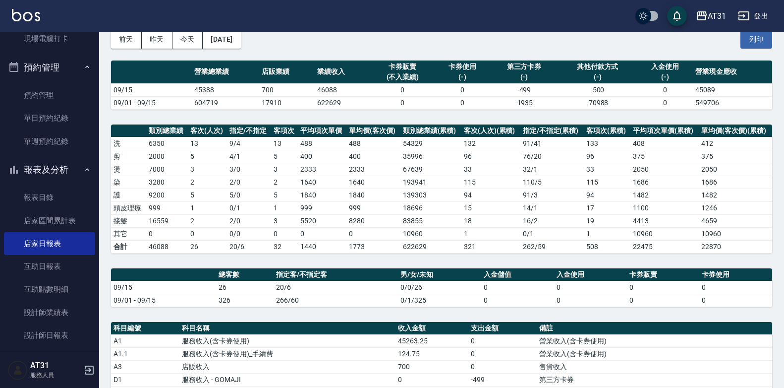
drag, startPoint x: 310, startPoint y: 189, endPoint x: 238, endPoint y: 182, distance: 72.7
click at [238, 182] on td "2 / 0" at bounding box center [249, 182] width 44 height 13
drag, startPoint x: 235, startPoint y: 184, endPoint x: 229, endPoint y: 189, distance: 8.1
drag, startPoint x: 229, startPoint y: 189, endPoint x: 178, endPoint y: 199, distance: 51.9
click at [178, 199] on td "9200" at bounding box center [167, 194] width 42 height 13
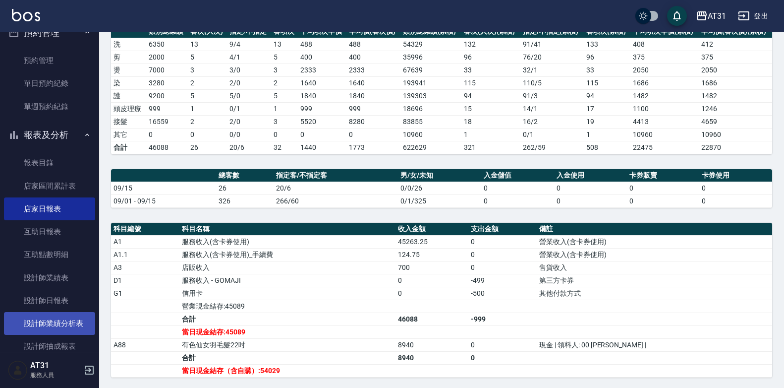
scroll to position [248, 0]
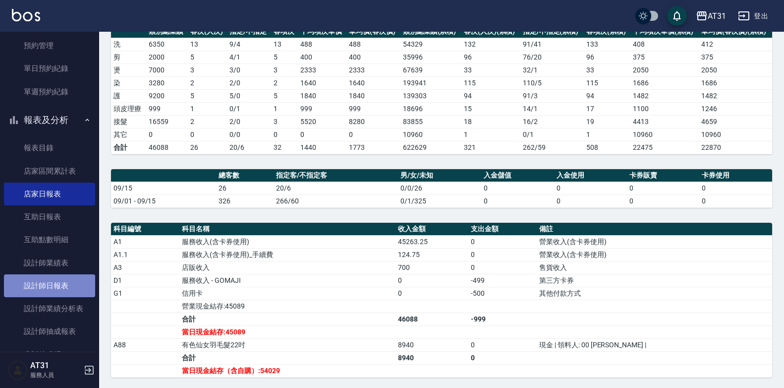
click at [65, 282] on link "設計師日報表" at bounding box center [49, 285] width 91 height 23
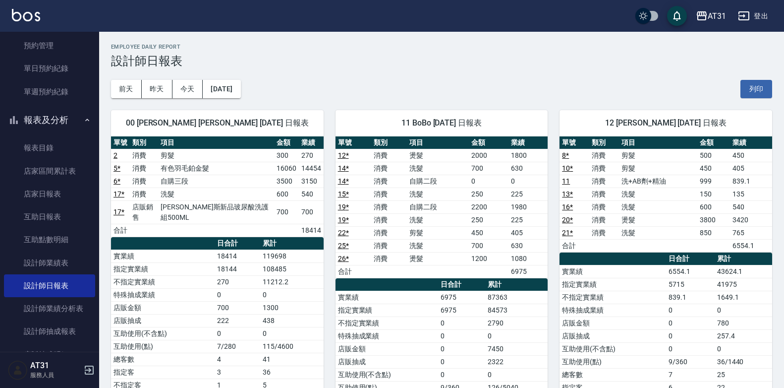
drag, startPoint x: 318, startPoint y: 170, endPoint x: 253, endPoint y: 194, distance: 69.8
click at [253, 194] on td "洗髮" at bounding box center [216, 193] width 116 height 13
drag, startPoint x: 315, startPoint y: 177, endPoint x: 270, endPoint y: 183, distance: 45.1
drag, startPoint x: 270, startPoint y: 183, endPoint x: 228, endPoint y: 184, distance: 42.2
click at [228, 184] on td "自購三段" at bounding box center [216, 181] width 116 height 13
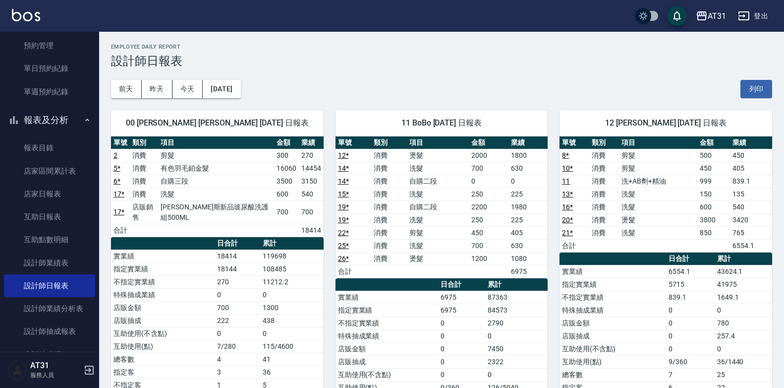
click at [238, 99] on div "00 [PERSON_NAME] [PERSON_NAME] [DATE] 日報表 單號 類別 項目 金額 業績 2 消費 剪髮 300 270 5 * 消費…" at bounding box center [211, 290] width 225 height 385
click at [240, 91] on button "[DATE]" at bounding box center [222, 89] width 38 height 18
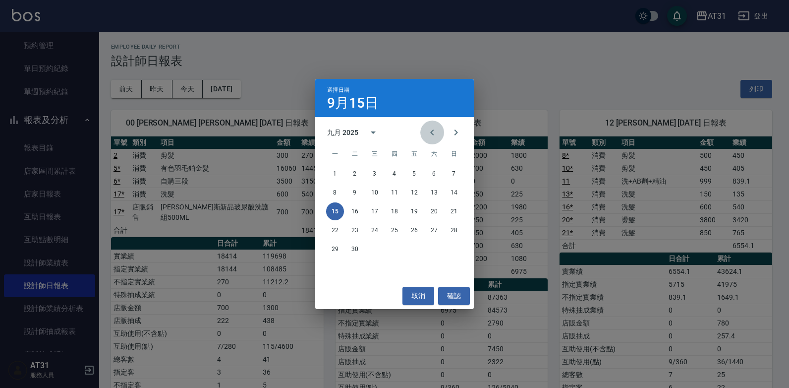
click at [431, 133] on icon "Previous month" at bounding box center [431, 132] width 3 height 6
click at [390, 230] on button "21" at bounding box center [395, 230] width 18 height 18
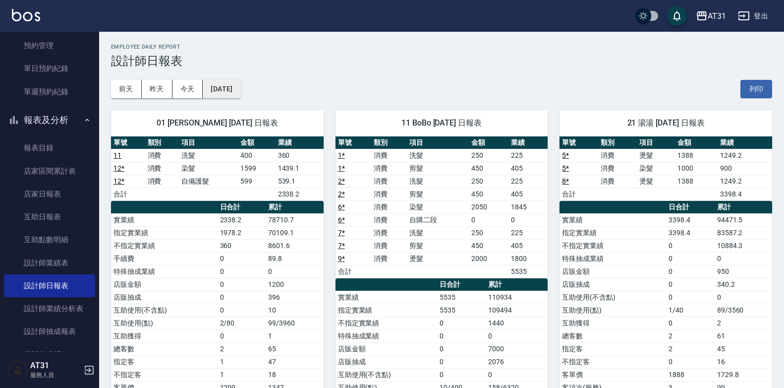
click at [228, 87] on button "[DATE]" at bounding box center [222, 89] width 38 height 18
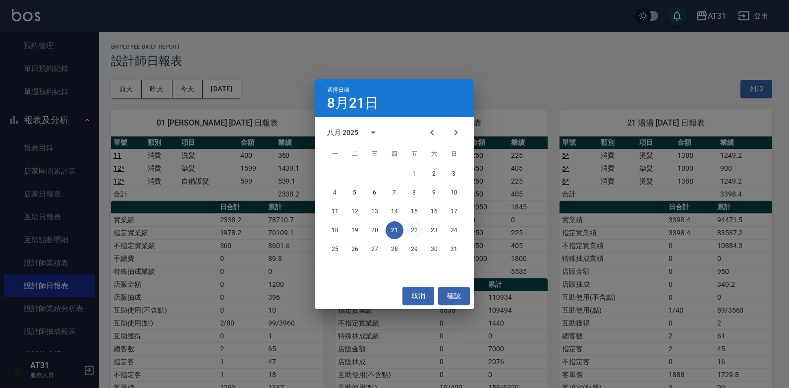
click at [416, 233] on button "22" at bounding box center [415, 230] width 18 height 18
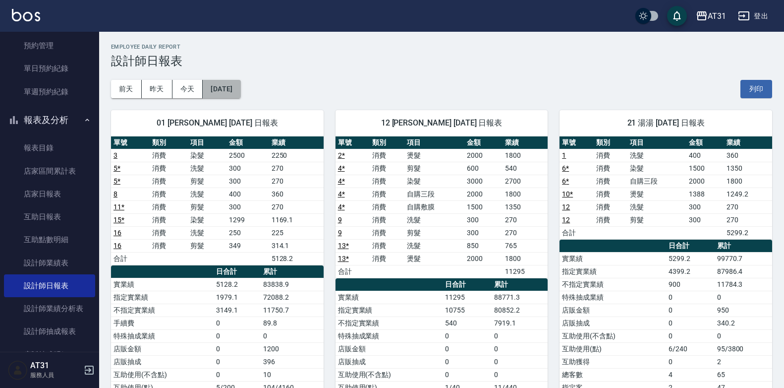
click at [212, 98] on button "[DATE]" at bounding box center [222, 89] width 38 height 18
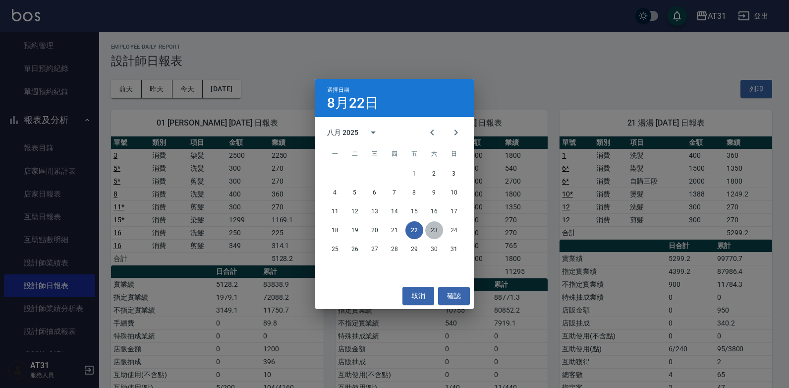
click at [434, 228] on button "23" at bounding box center [434, 230] width 18 height 18
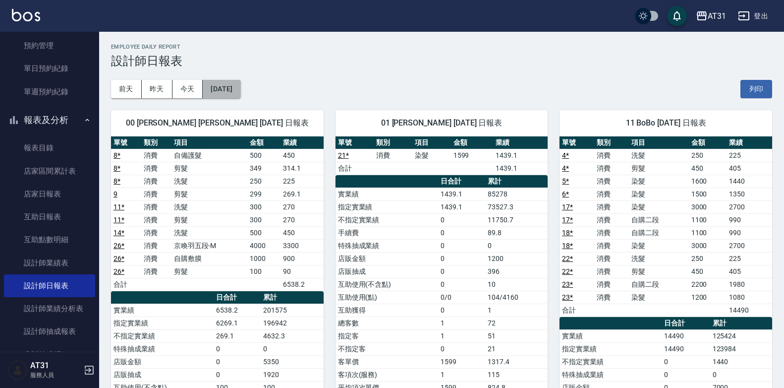
click at [226, 84] on button "[DATE]" at bounding box center [222, 89] width 38 height 18
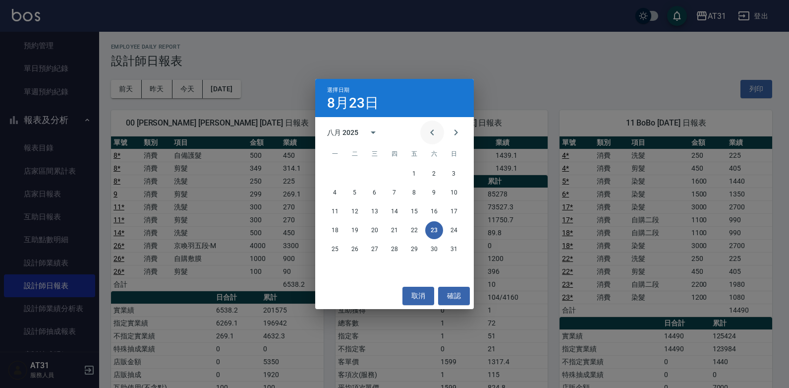
click at [433, 136] on icon "Previous month" at bounding box center [432, 132] width 12 height 12
click at [456, 135] on icon "Next month" at bounding box center [456, 132] width 12 height 12
click at [334, 212] on button "15" at bounding box center [335, 211] width 18 height 18
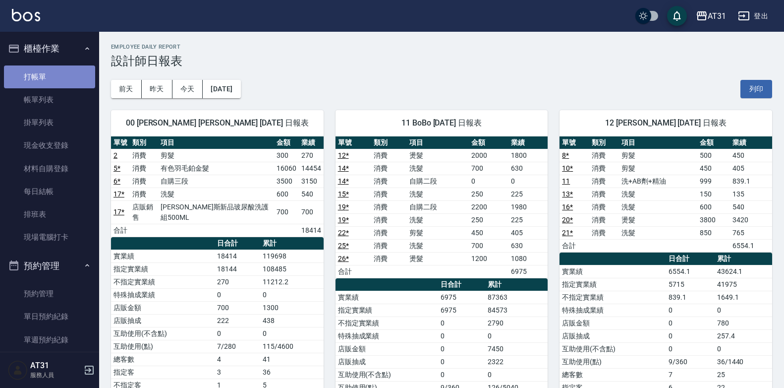
click at [55, 73] on link "打帳單" at bounding box center [49, 76] width 91 height 23
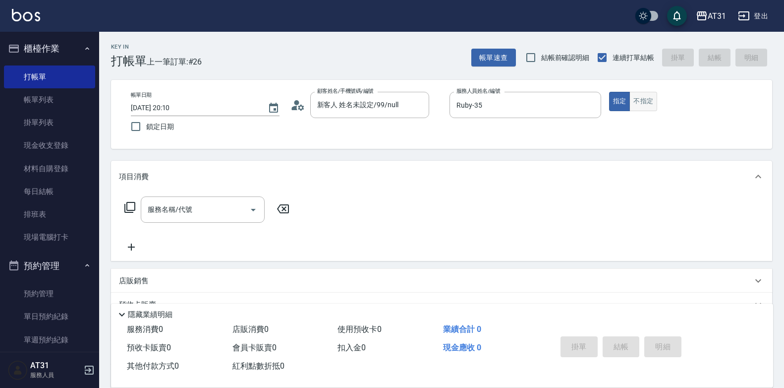
click at [642, 95] on button "不指定" at bounding box center [644, 101] width 28 height 19
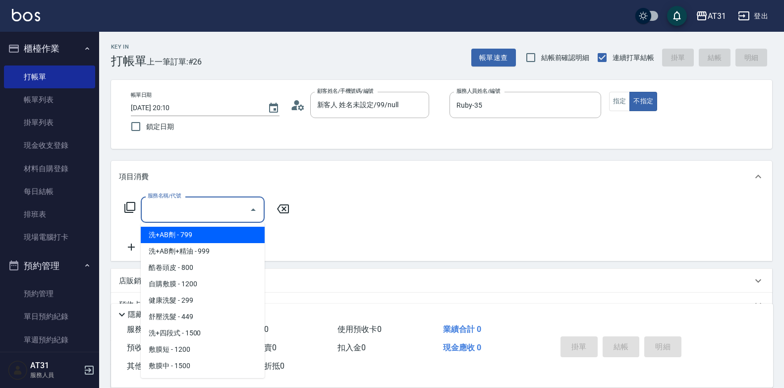
click at [200, 217] on input "服務名稱/代號" at bounding box center [195, 209] width 100 height 17
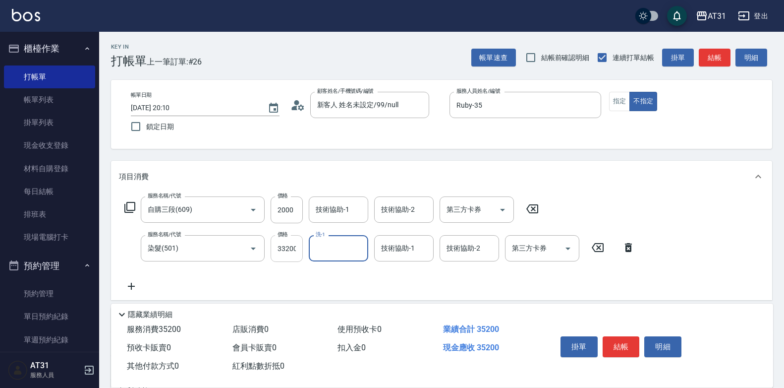
click at [287, 244] on input "33200" at bounding box center [287, 248] width 32 height 27
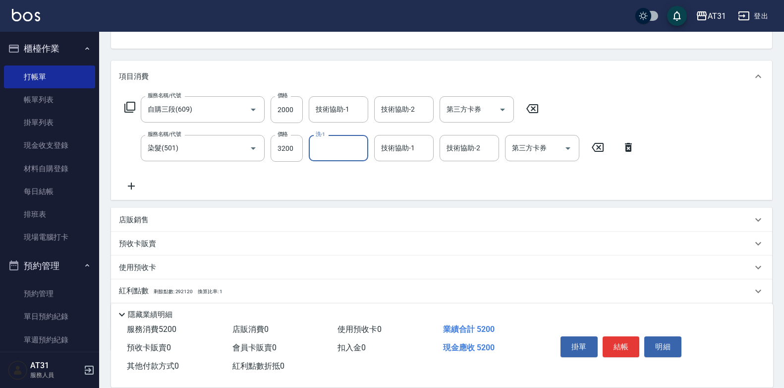
scroll to position [99, 0]
click at [169, 219] on div "店販銷售" at bounding box center [436, 221] width 634 height 10
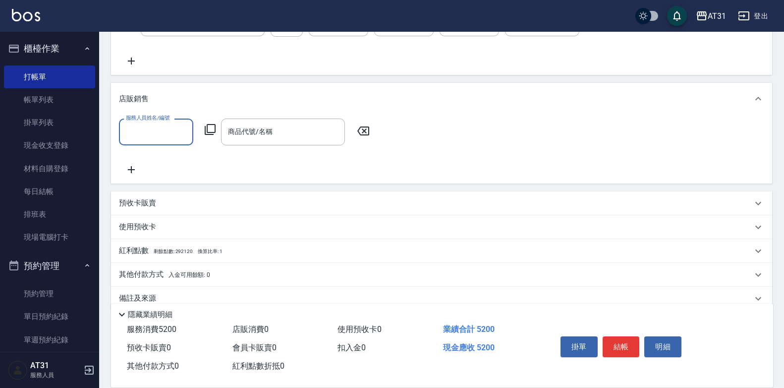
scroll to position [243, 0]
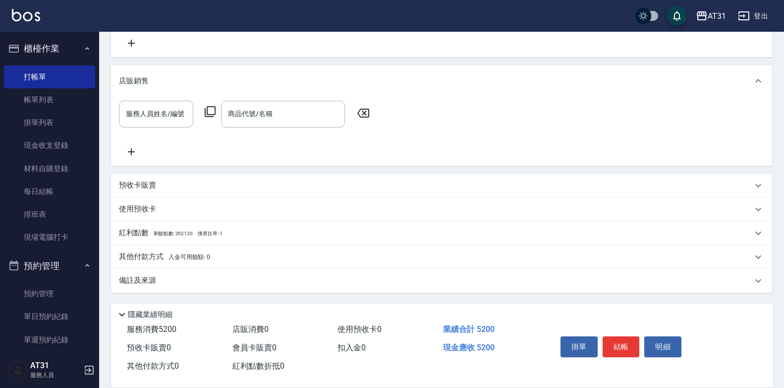
click at [167, 262] on div "其他付款方式 入金可用餘額: 0" at bounding box center [441, 257] width 661 height 24
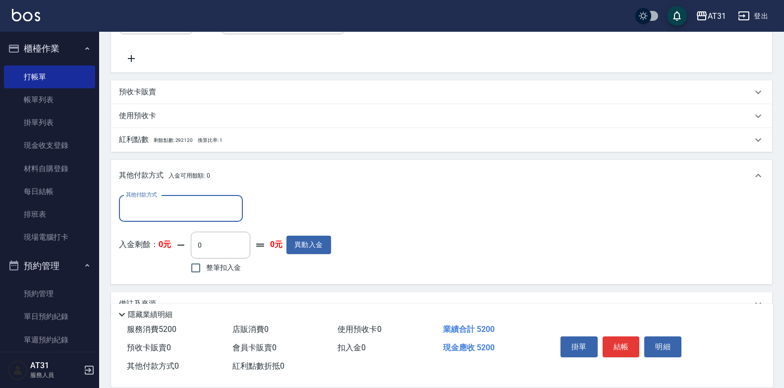
scroll to position [342, 0]
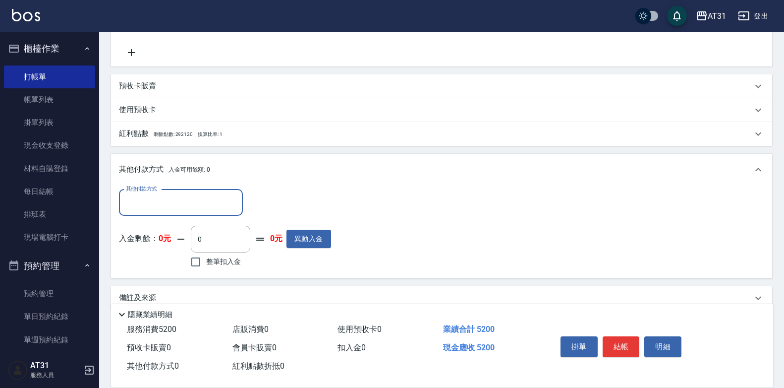
click at [173, 209] on input "其他付款方式" at bounding box center [180, 202] width 115 height 17
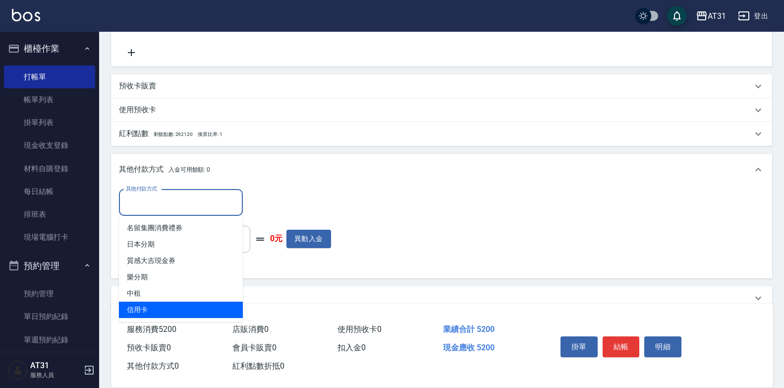
click at [180, 309] on span "信用卡" at bounding box center [181, 309] width 124 height 16
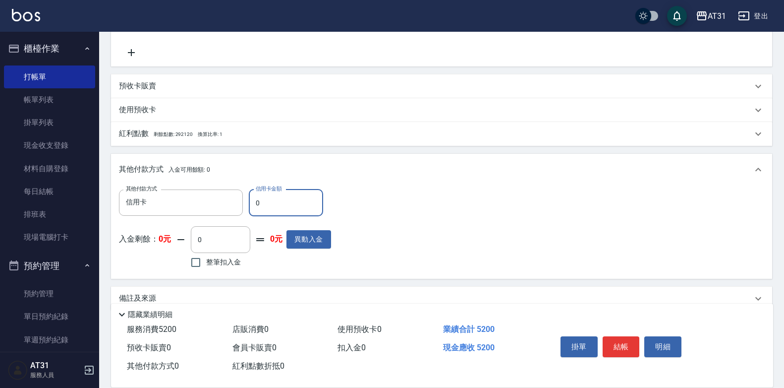
drag, startPoint x: 262, startPoint y: 205, endPoint x: 254, endPoint y: 205, distance: 7.9
click at [254, 205] on input "0" at bounding box center [286, 202] width 74 height 27
click at [615, 344] on button "結帳" at bounding box center [621, 346] width 37 height 21
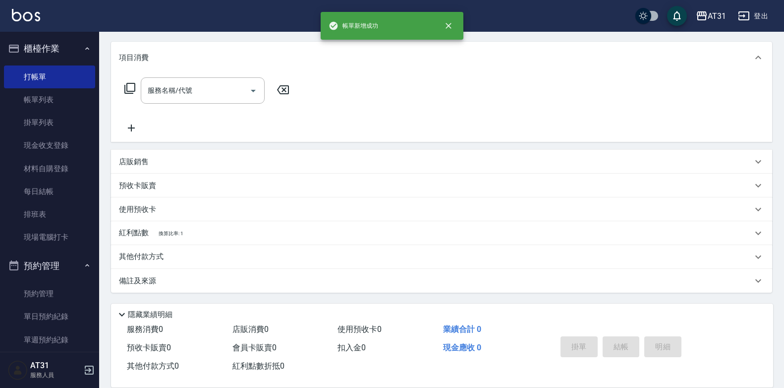
scroll to position [0, 0]
